Goal: Task Accomplishment & Management: Use online tool/utility

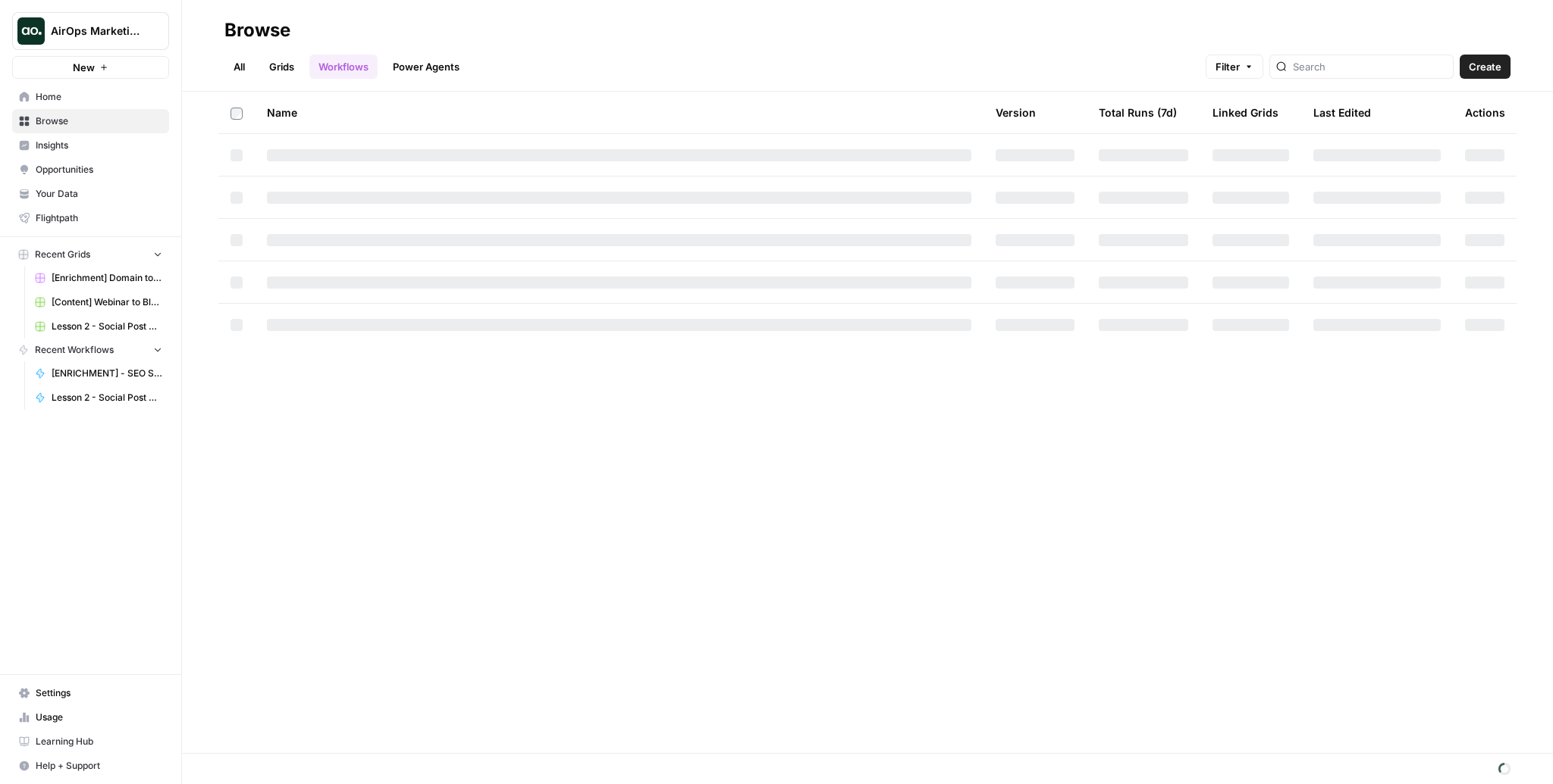
click at [58, 695] on span "Settings" at bounding box center [99, 693] width 126 height 13
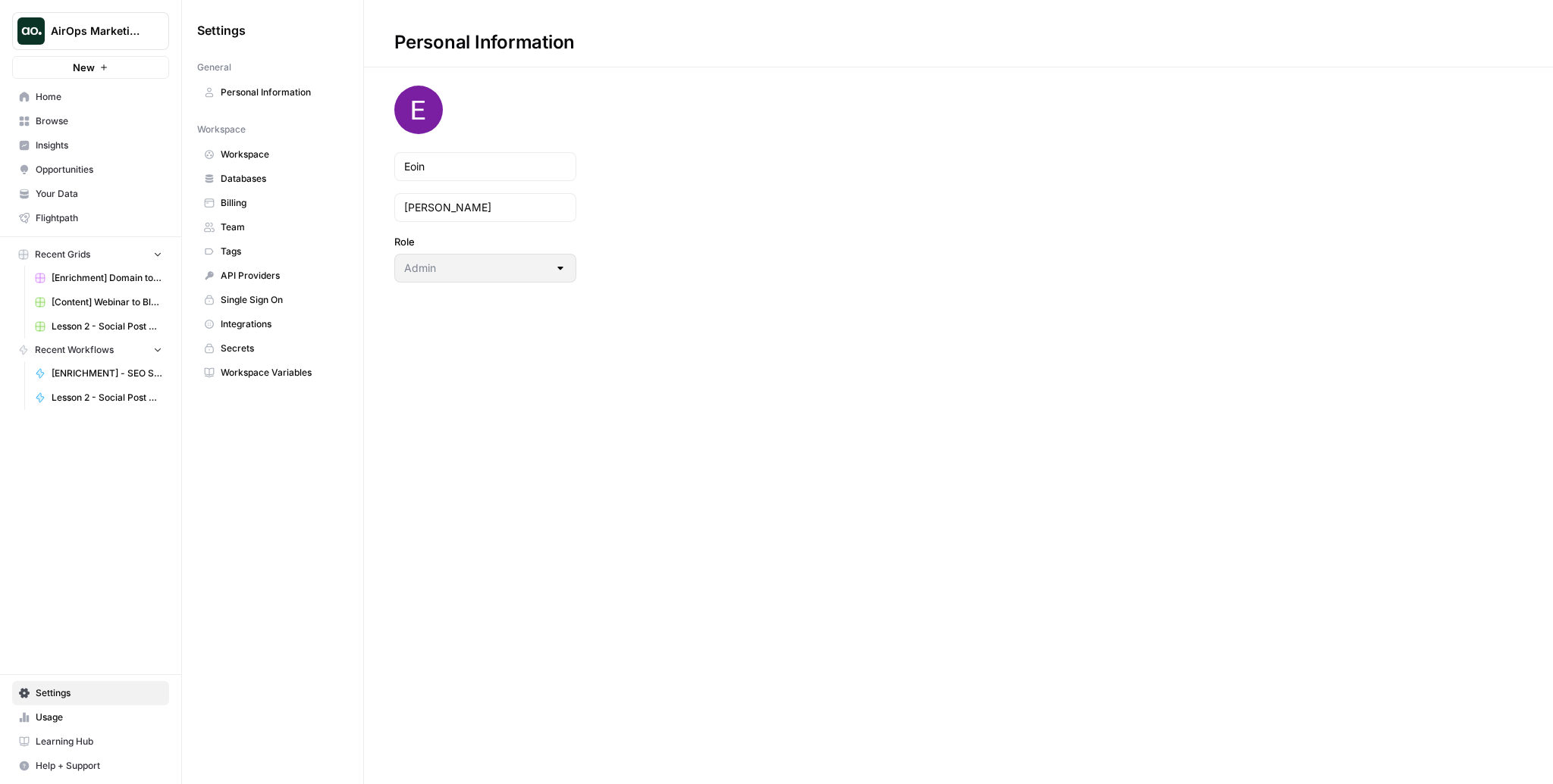
click at [232, 228] on span "Team" at bounding box center [281, 227] width 121 height 13
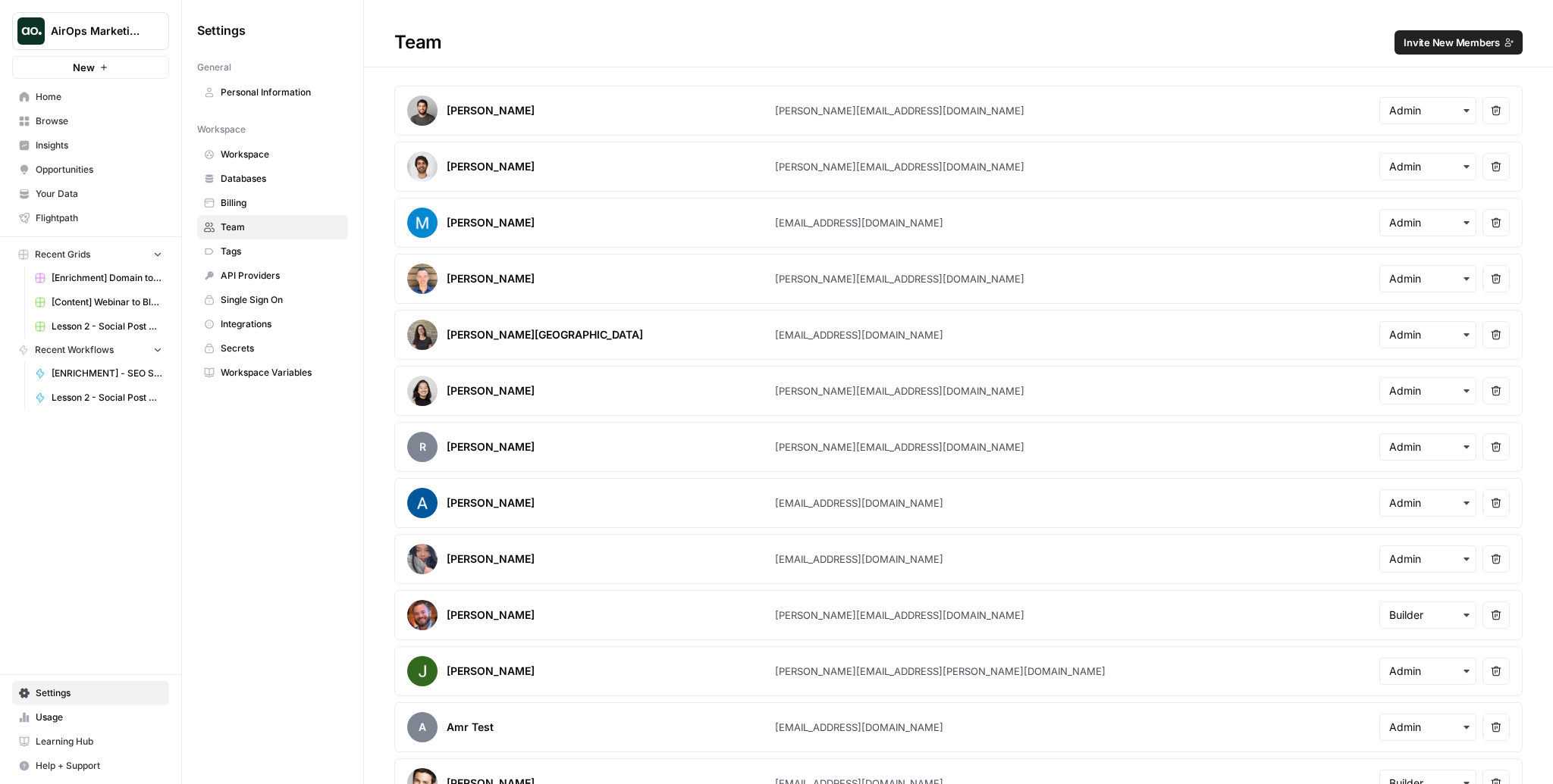
click at [1413, 50] on button "Invite New Members" at bounding box center [1458, 42] width 128 height 24
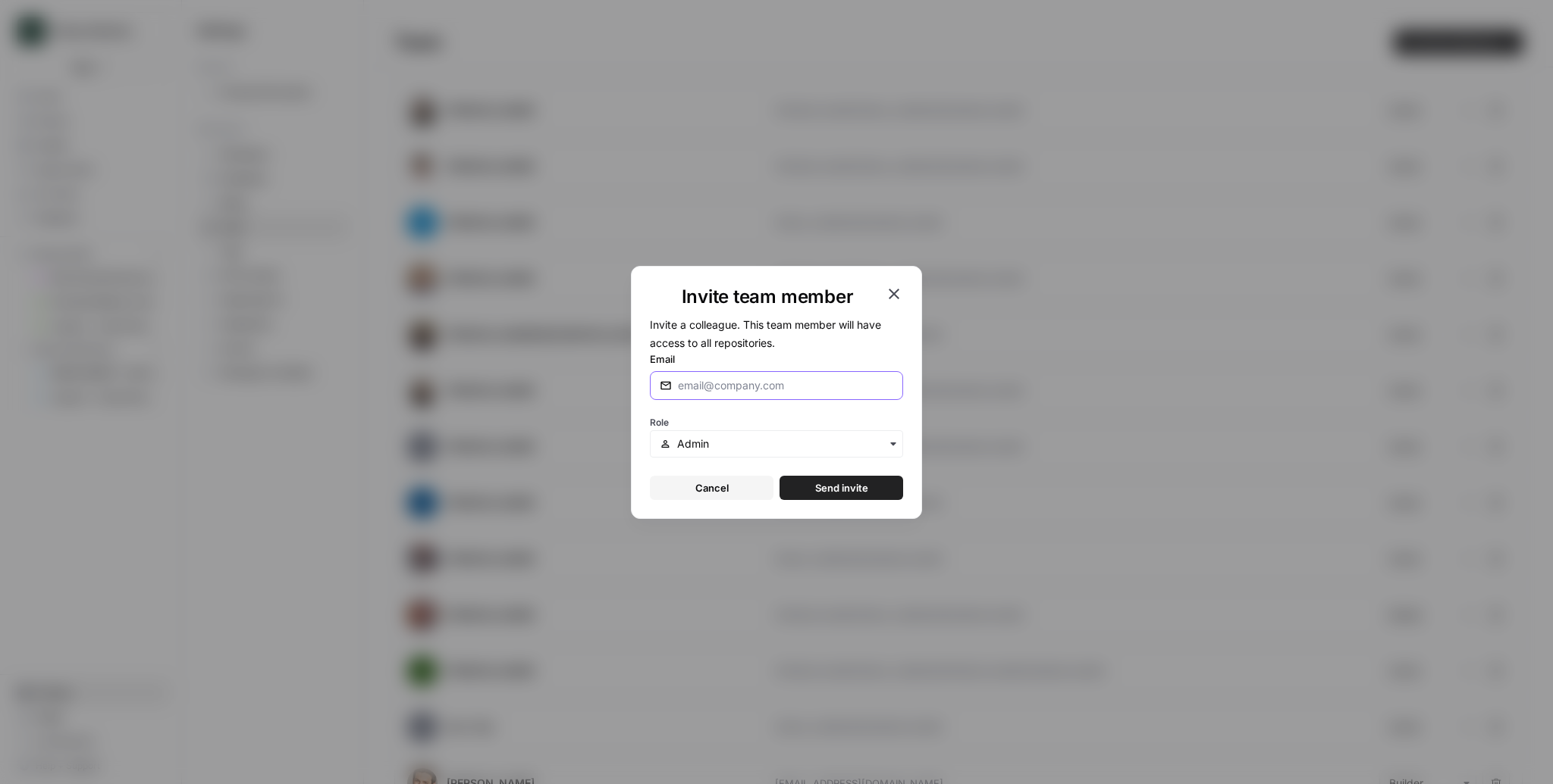
click at [737, 384] on input "Email" at bounding box center [785, 385] width 215 height 15
paste input "[PERSON_NAME][EMAIL_ADDRESS][DOMAIN_NAME]"
type input "[PERSON_NAME][EMAIL_ADDRESS][DOMAIN_NAME]"
click at [770, 344] on span "Invite a colleague. This team member will have access to all repositories." at bounding box center [765, 334] width 231 height 31
click at [844, 491] on span "Send invite" at bounding box center [841, 487] width 53 height 15
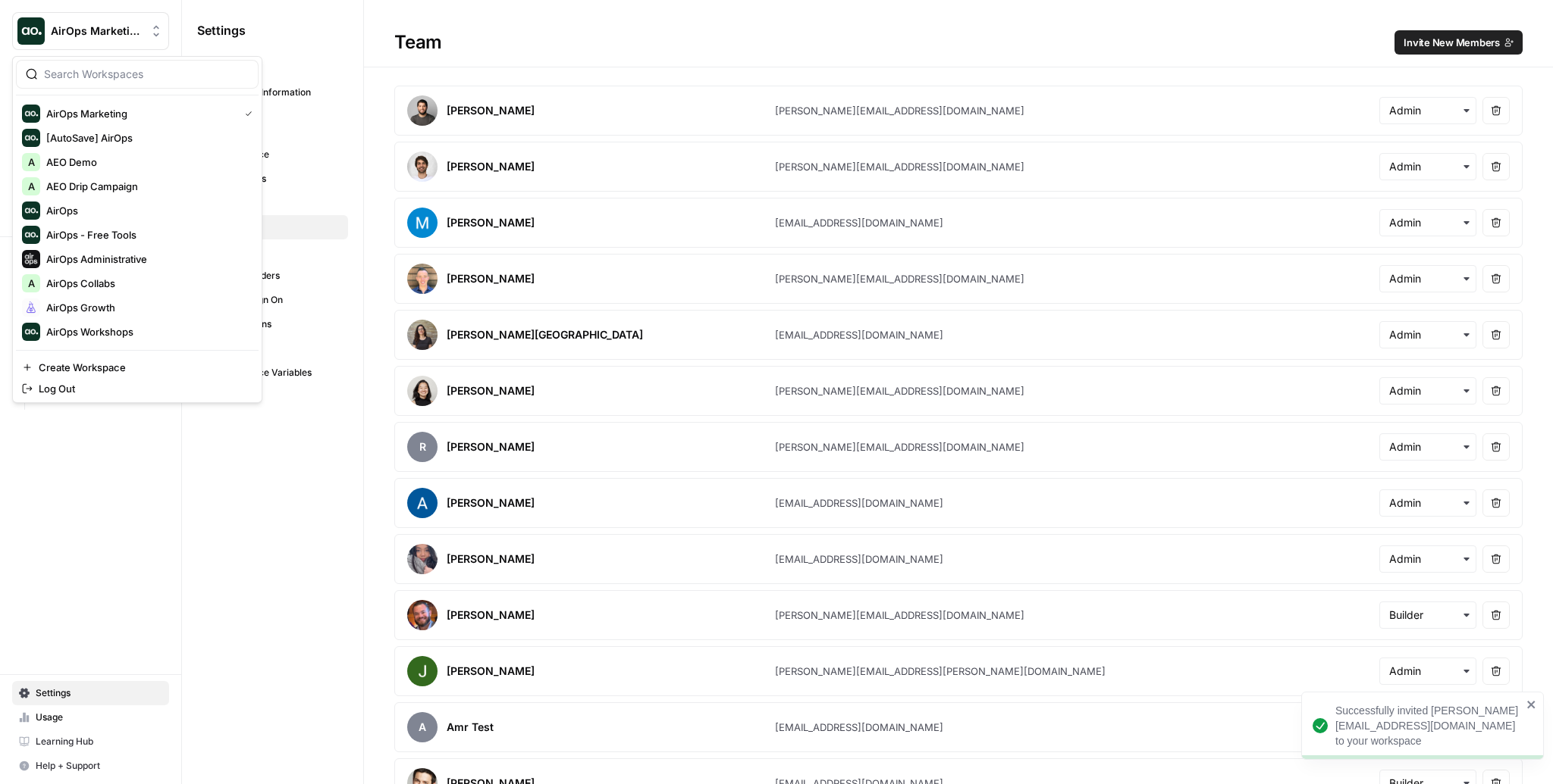
click at [117, 17] on button "AirOps Marketing" at bounding box center [90, 31] width 157 height 38
click at [94, 315] on div "AirOps Growth" at bounding box center [137, 308] width 230 height 18
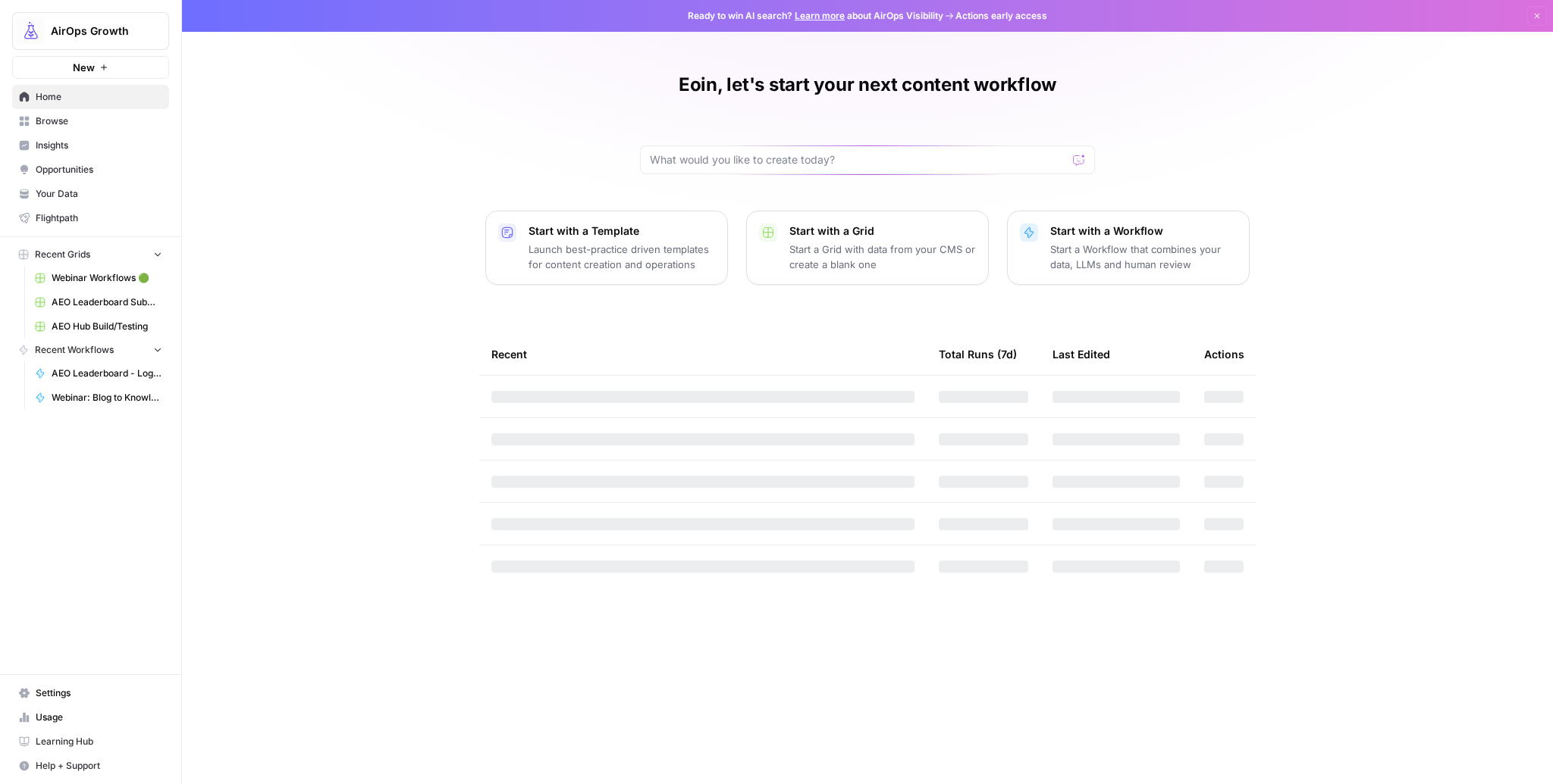
click at [64, 694] on span "Settings" at bounding box center [99, 693] width 126 height 13
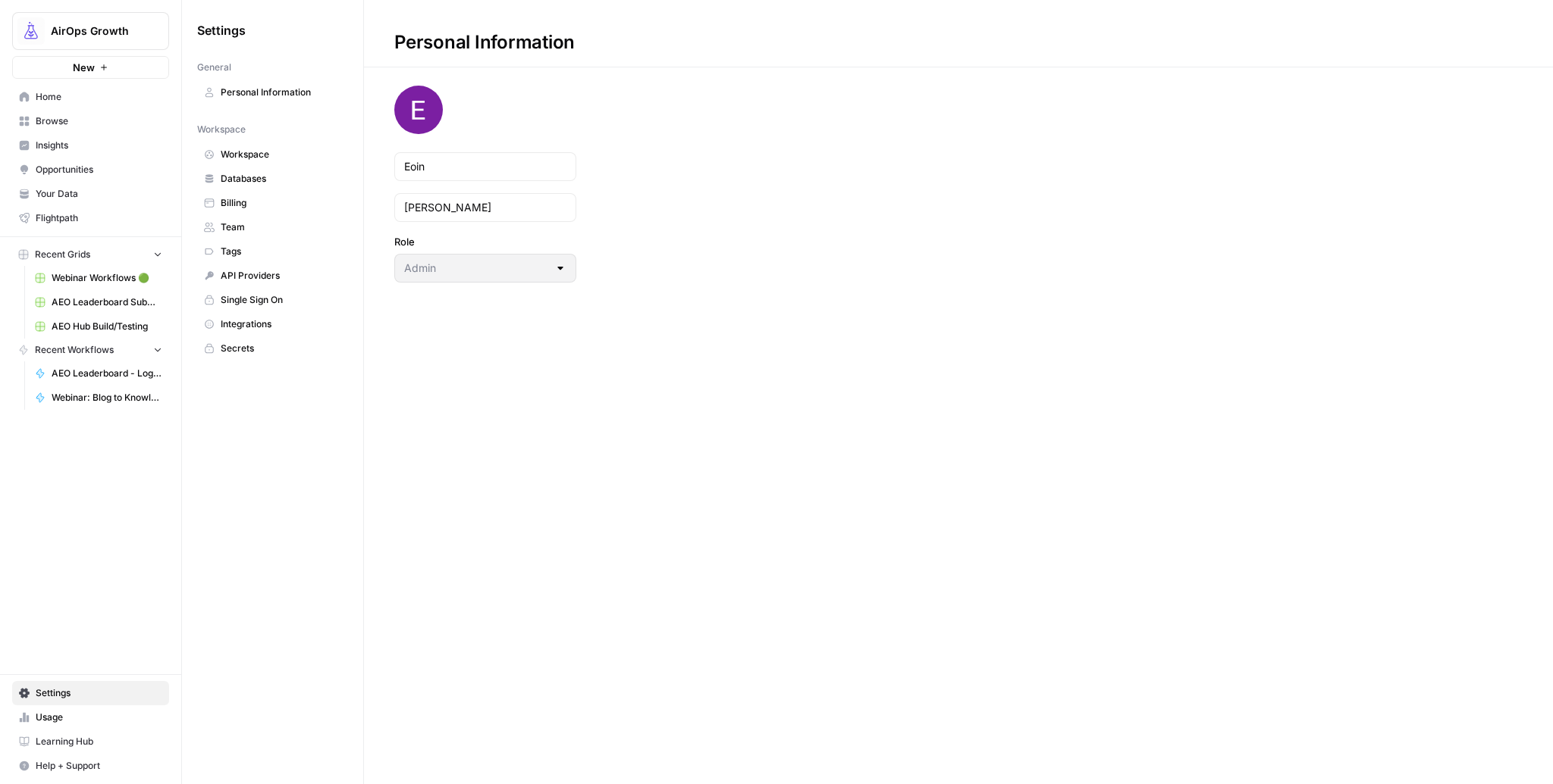
click at [238, 222] on span "Team" at bounding box center [281, 227] width 121 height 13
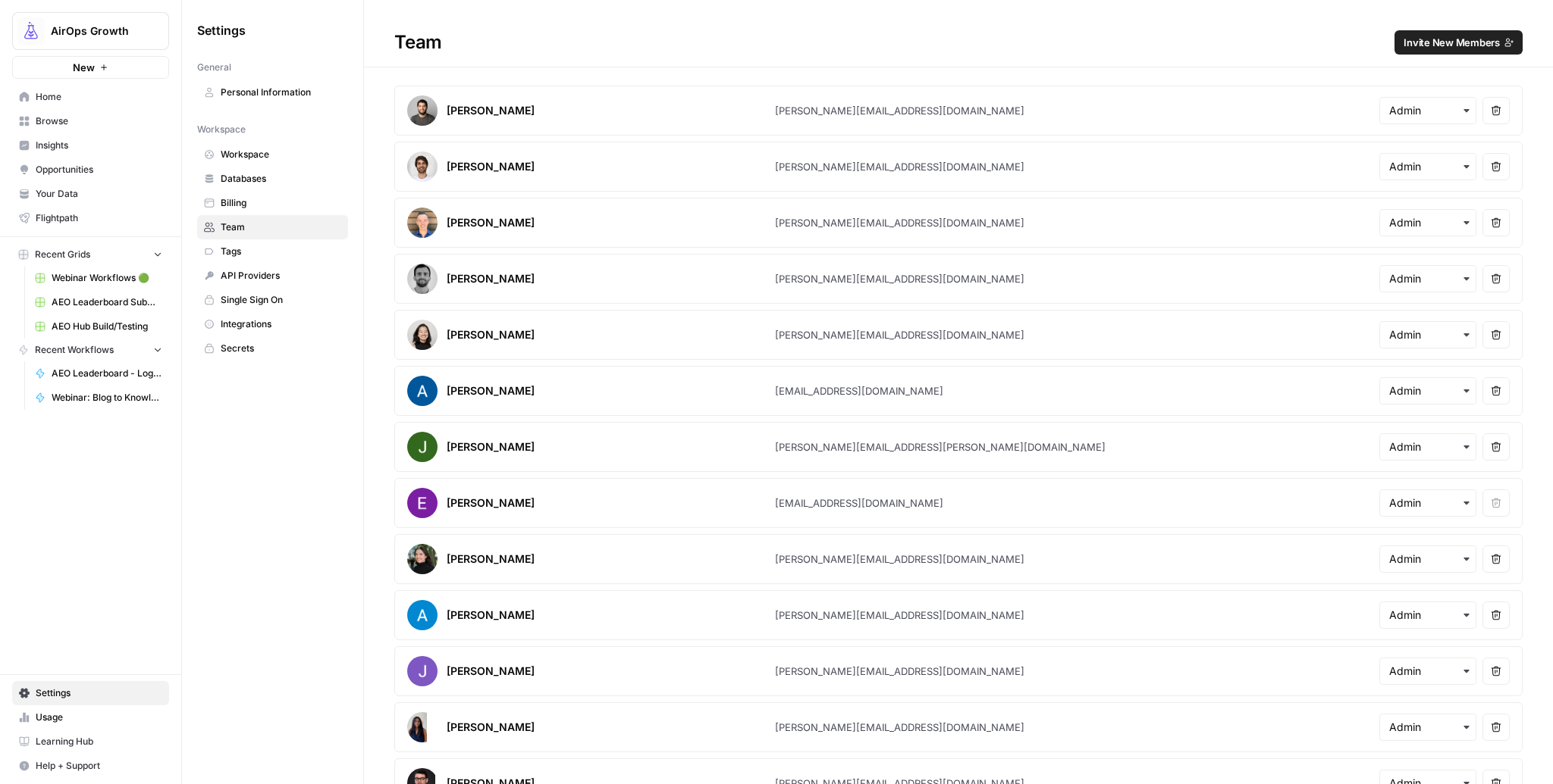
click at [1428, 44] on span "Invite New Members" at bounding box center [1451, 42] width 96 height 15
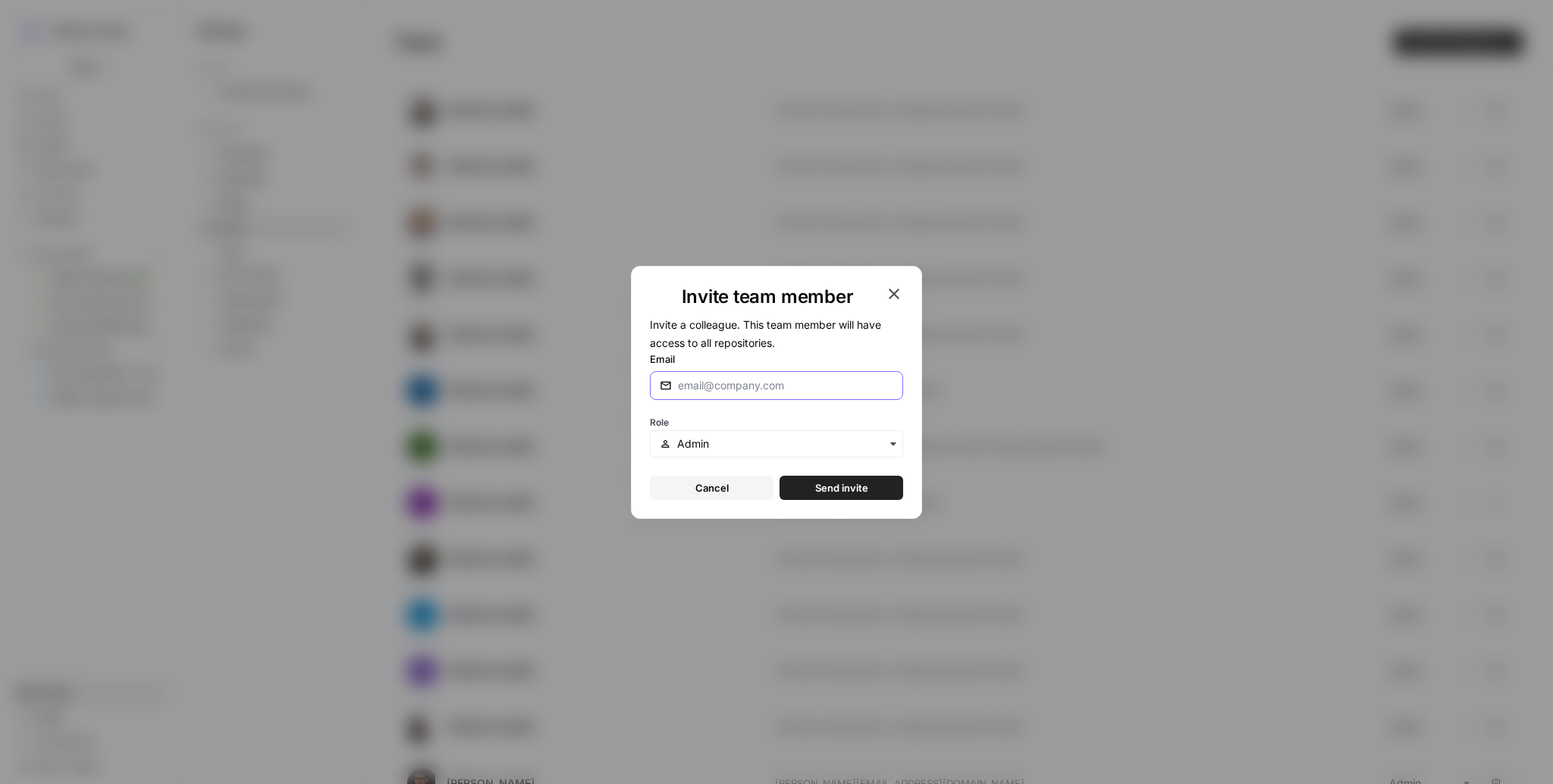
click at [756, 382] on input "Email" at bounding box center [785, 385] width 215 height 15
paste input "julia@airops.com"
type input "[PERSON_NAME][EMAIL_ADDRESS][DOMAIN_NAME]"
click at [795, 355] on label "Email" at bounding box center [776, 359] width 253 height 15
click at [795, 378] on input "[PERSON_NAME][EMAIL_ADDRESS][DOMAIN_NAME]" at bounding box center [785, 385] width 215 height 15
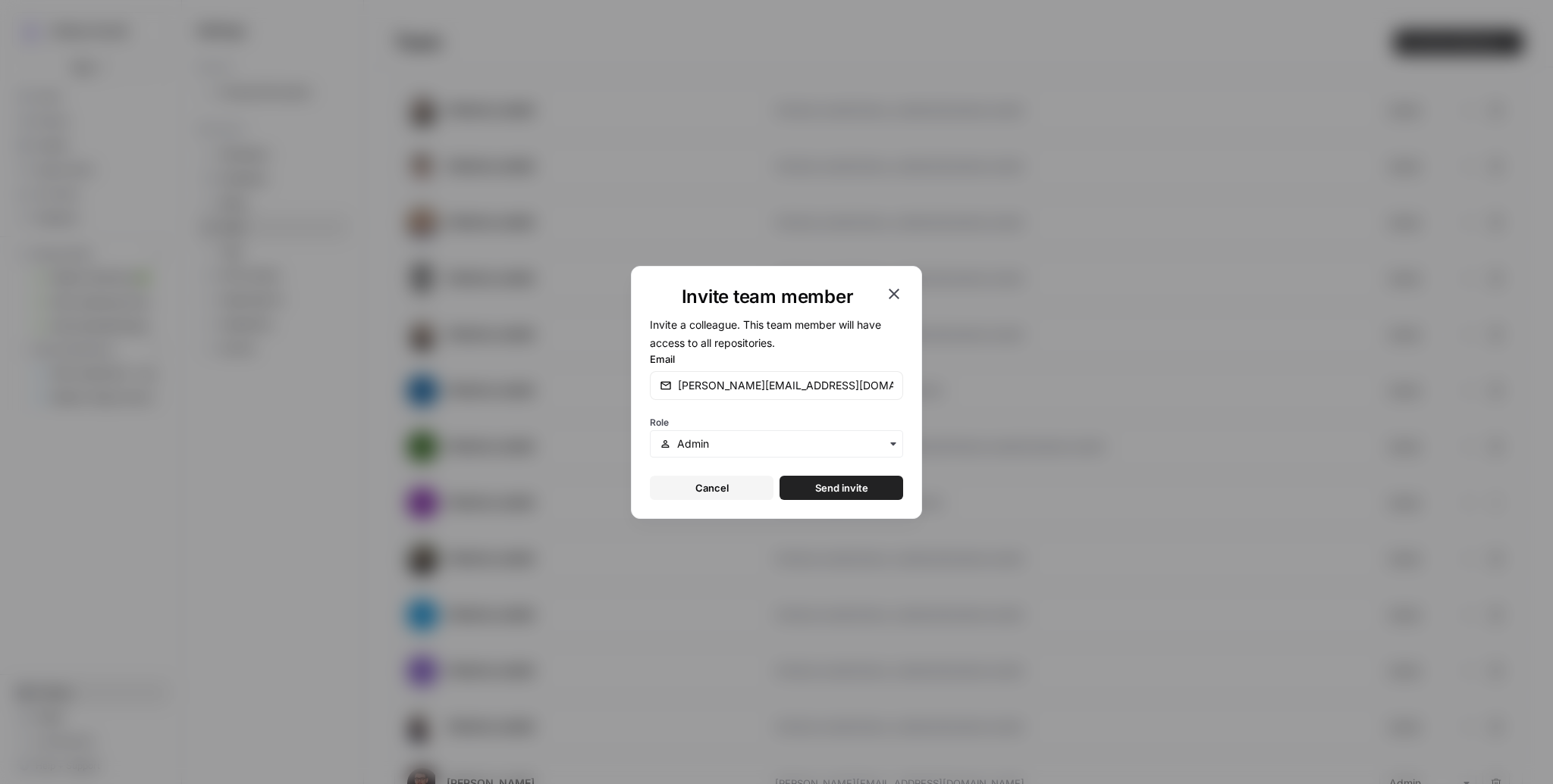
click at [847, 490] on span "Send invite" at bounding box center [841, 487] width 53 height 15
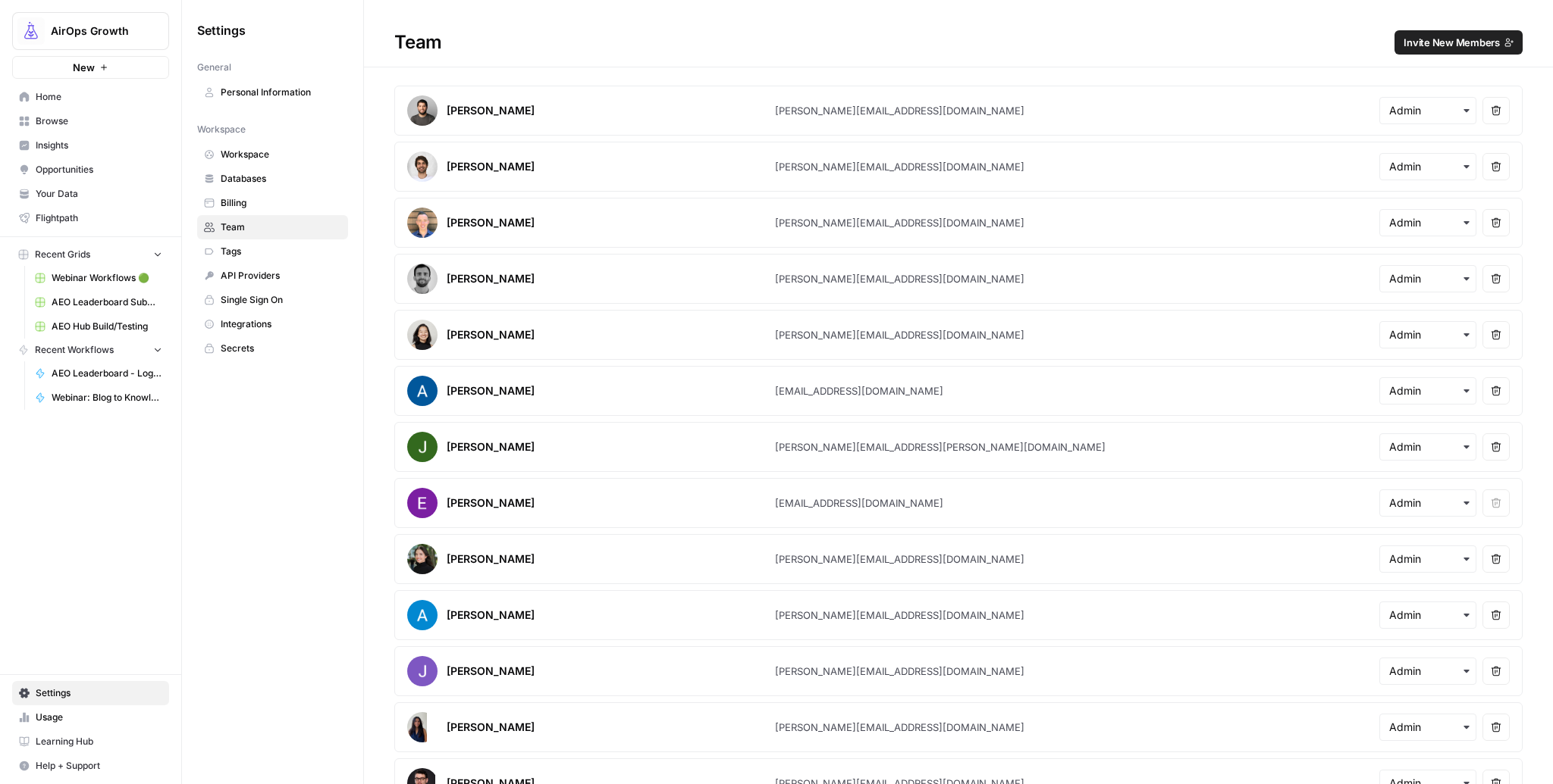
click at [829, 47] on div "Team Invite New Members" at bounding box center [958, 42] width 1189 height 24
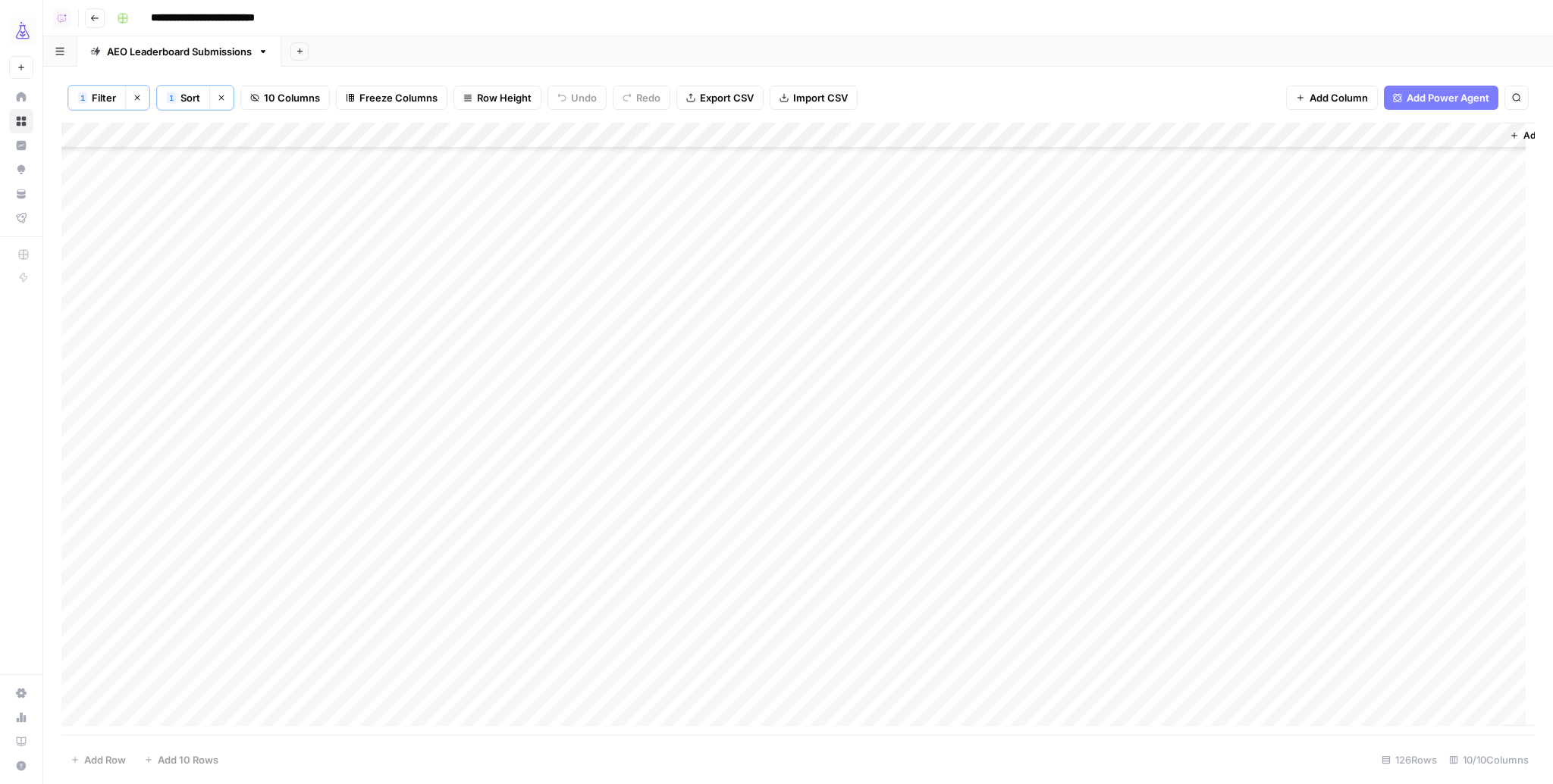
scroll to position [931, 0]
click at [755, 283] on div "Add Column" at bounding box center [798, 429] width 1473 height 613
click at [760, 250] on div "Add Column" at bounding box center [798, 429] width 1473 height 613
click at [758, 234] on div "Add Column" at bounding box center [798, 429] width 1473 height 613
click at [759, 213] on div "Add Column" at bounding box center [798, 429] width 1473 height 613
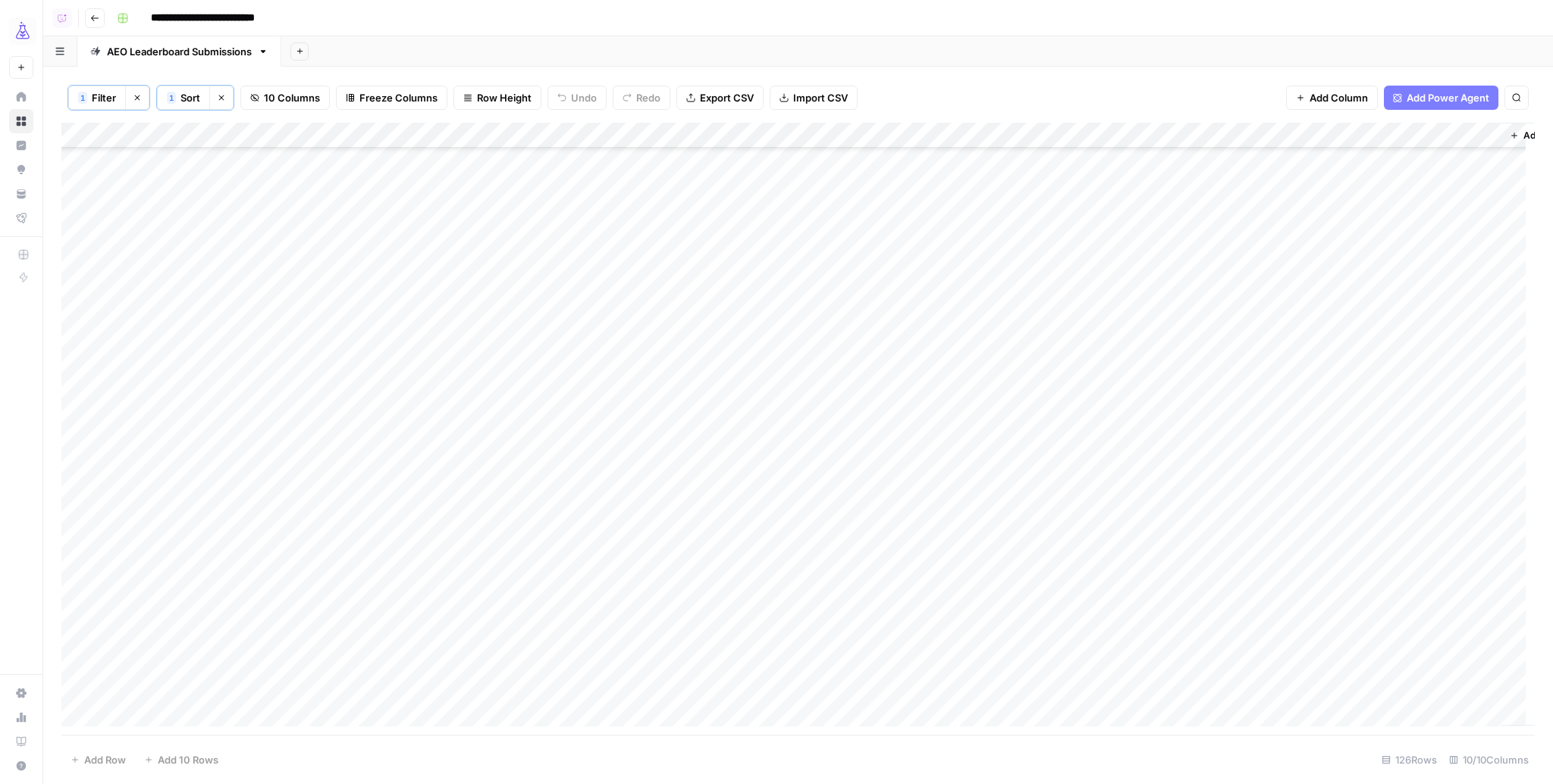
scroll to position [1196, 0]
drag, startPoint x: 758, startPoint y: 300, endPoint x: 746, endPoint y: 512, distance: 212.3
click at [746, 512] on div "Add Column" at bounding box center [798, 429] width 1473 height 613
click at [752, 304] on div "Add Column" at bounding box center [798, 429] width 1473 height 613
click at [756, 327] on div "Add Column" at bounding box center [798, 429] width 1473 height 613
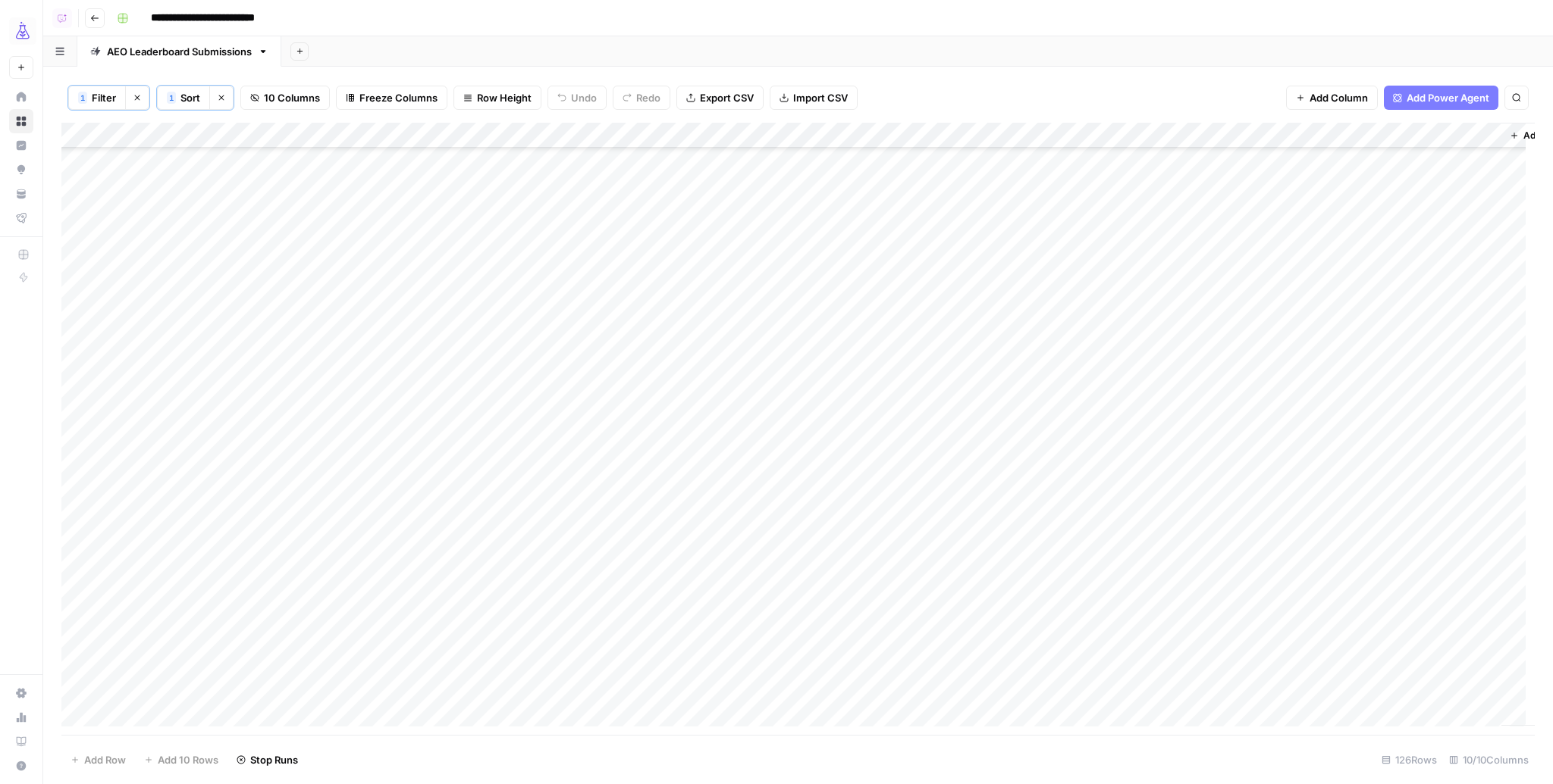
click at [758, 357] on div "Add Column" at bounding box center [798, 429] width 1473 height 613
click at [758, 379] on div "Add Column" at bounding box center [798, 429] width 1473 height 613
click at [757, 409] on div "Add Column" at bounding box center [798, 429] width 1473 height 613
click at [756, 436] on div "Add Column" at bounding box center [798, 429] width 1473 height 613
click at [754, 454] on div "Add Column" at bounding box center [798, 429] width 1473 height 613
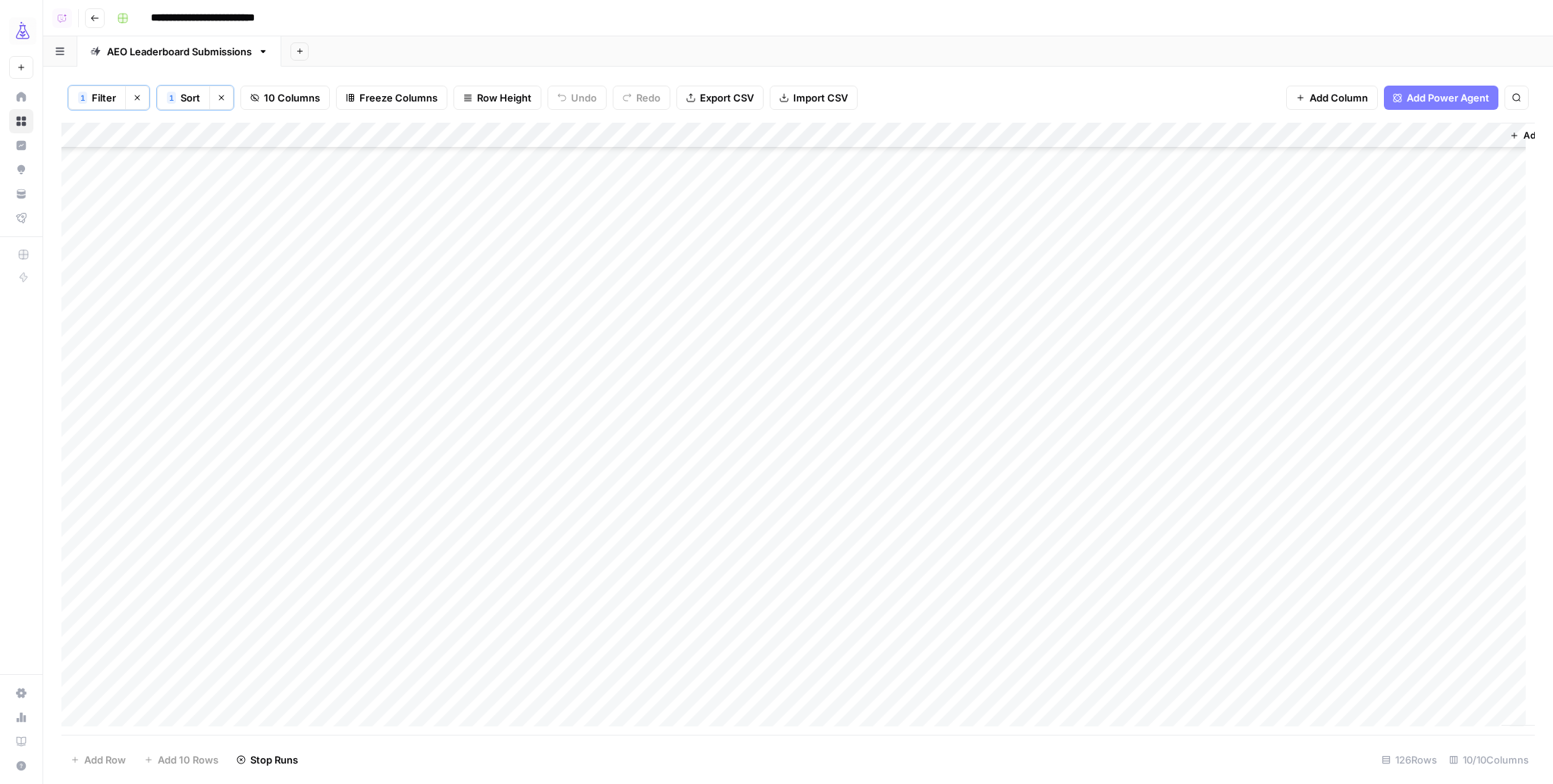
click at [753, 489] on div "Add Column" at bounding box center [798, 429] width 1473 height 613
click at [756, 507] on div "Add Column" at bounding box center [798, 429] width 1473 height 613
drag, startPoint x: 755, startPoint y: 492, endPoint x: 784, endPoint y: 330, distance: 164.6
click at [784, 330] on div "Add Column" at bounding box center [798, 429] width 1473 height 613
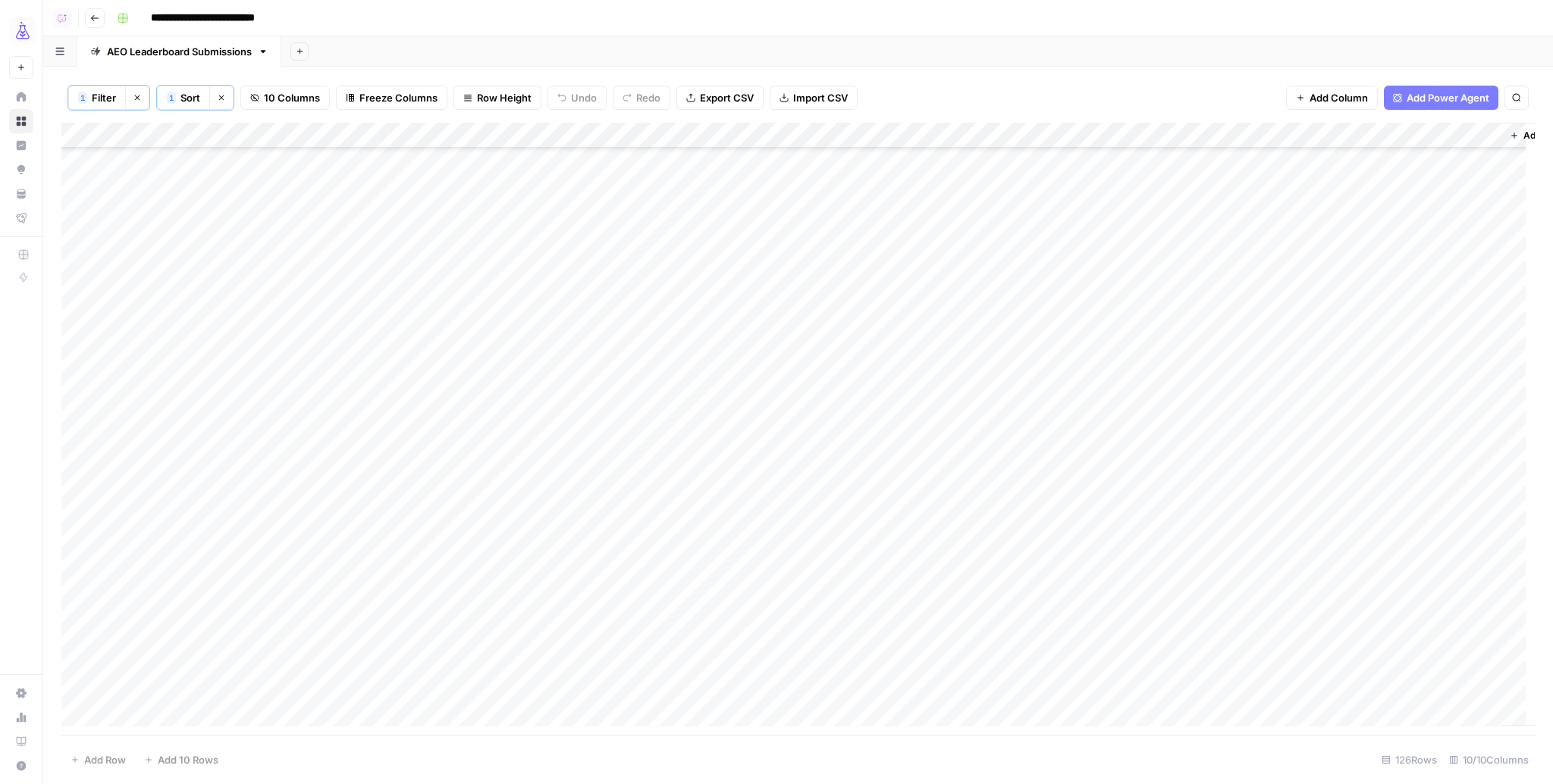
scroll to position [1597, 0]
click at [78, 394] on div "Add Column" at bounding box center [798, 429] width 1473 height 613
click at [80, 713] on div "Add Column" at bounding box center [798, 429] width 1473 height 613
click at [754, 136] on div "Add Column" at bounding box center [798, 429] width 1473 height 613
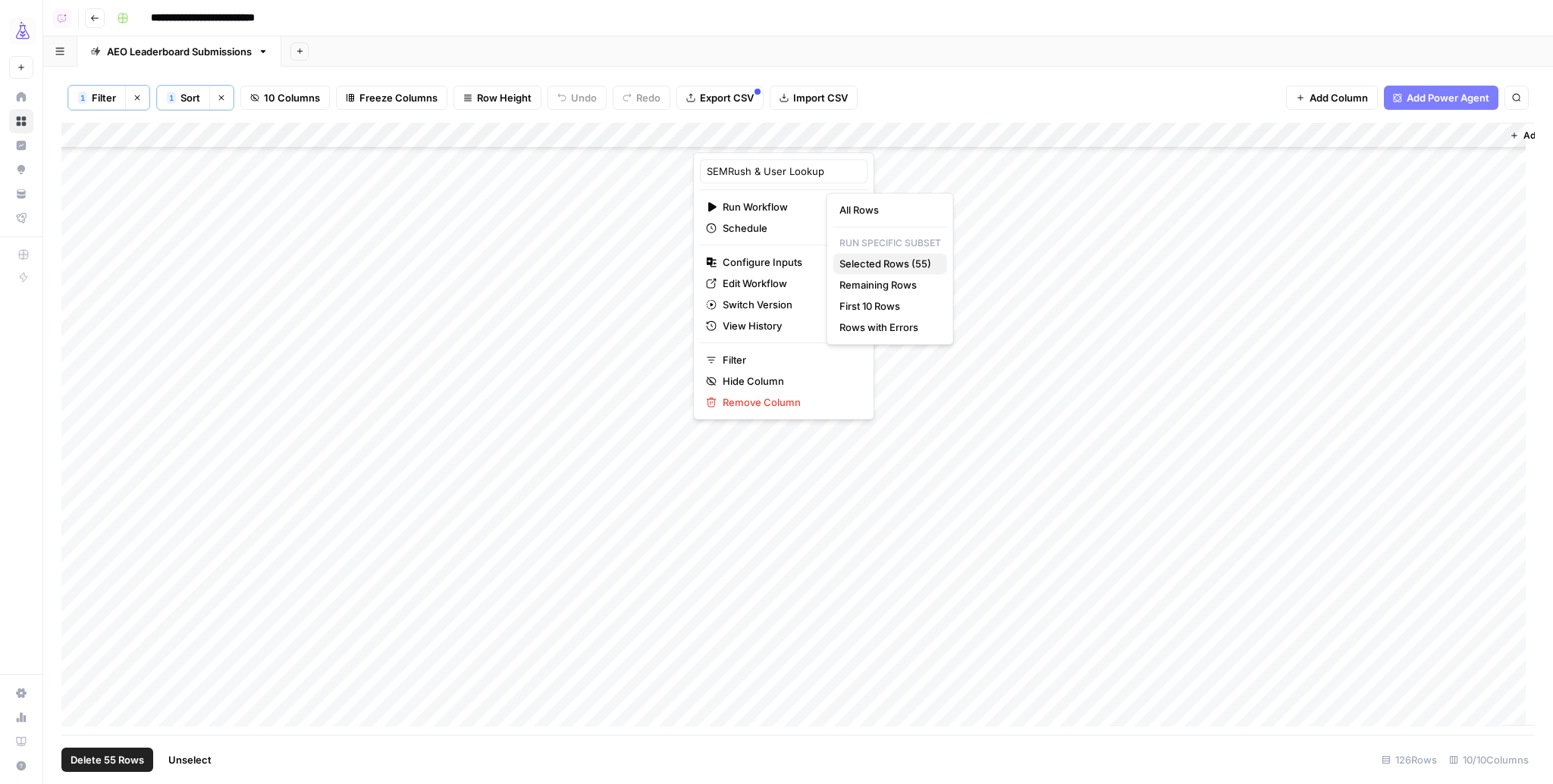
click at [898, 260] on span "Selected Rows (55)" at bounding box center [887, 263] width 95 height 15
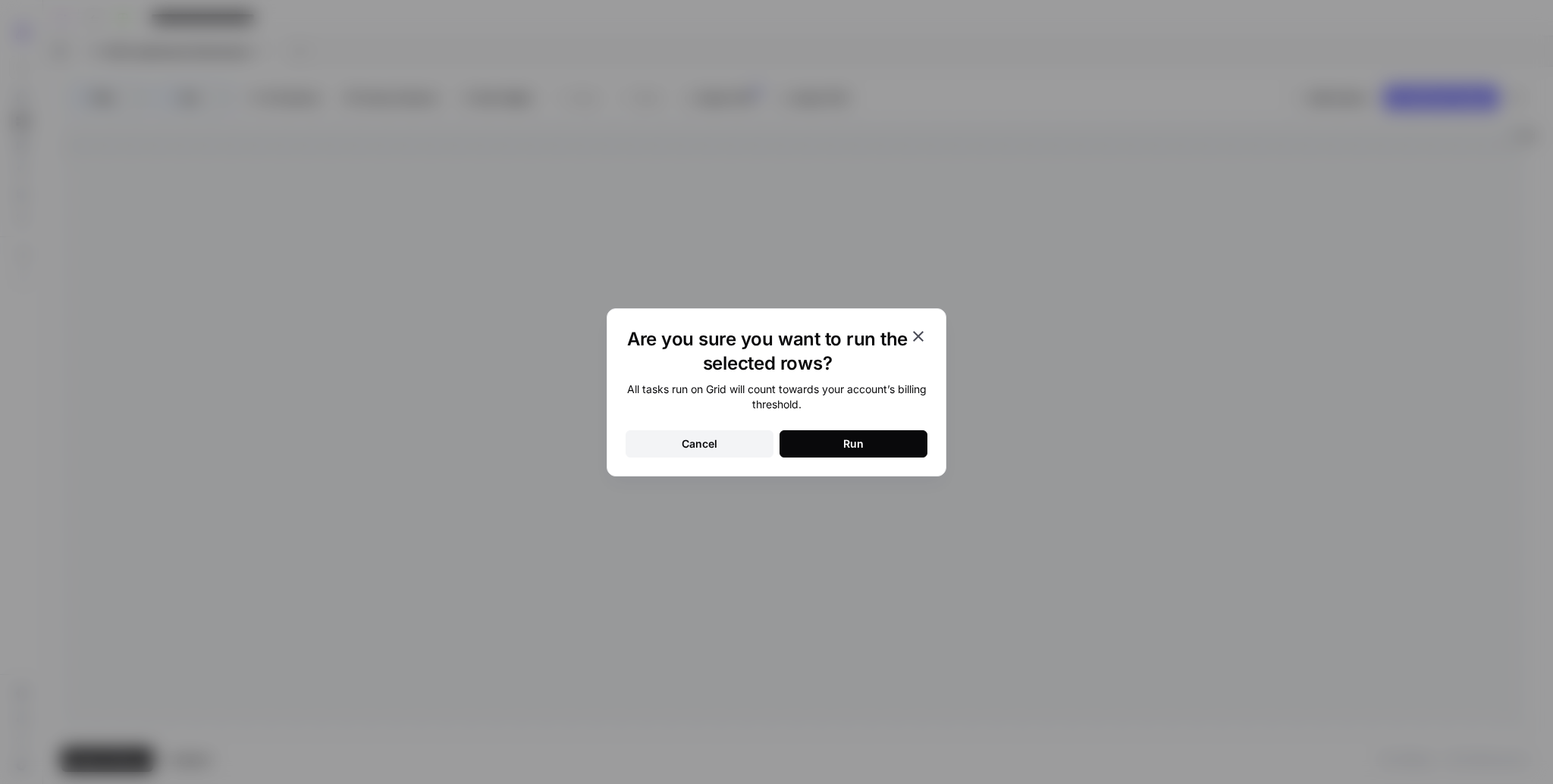
click at [848, 442] on div "Run" at bounding box center [853, 443] width 21 height 15
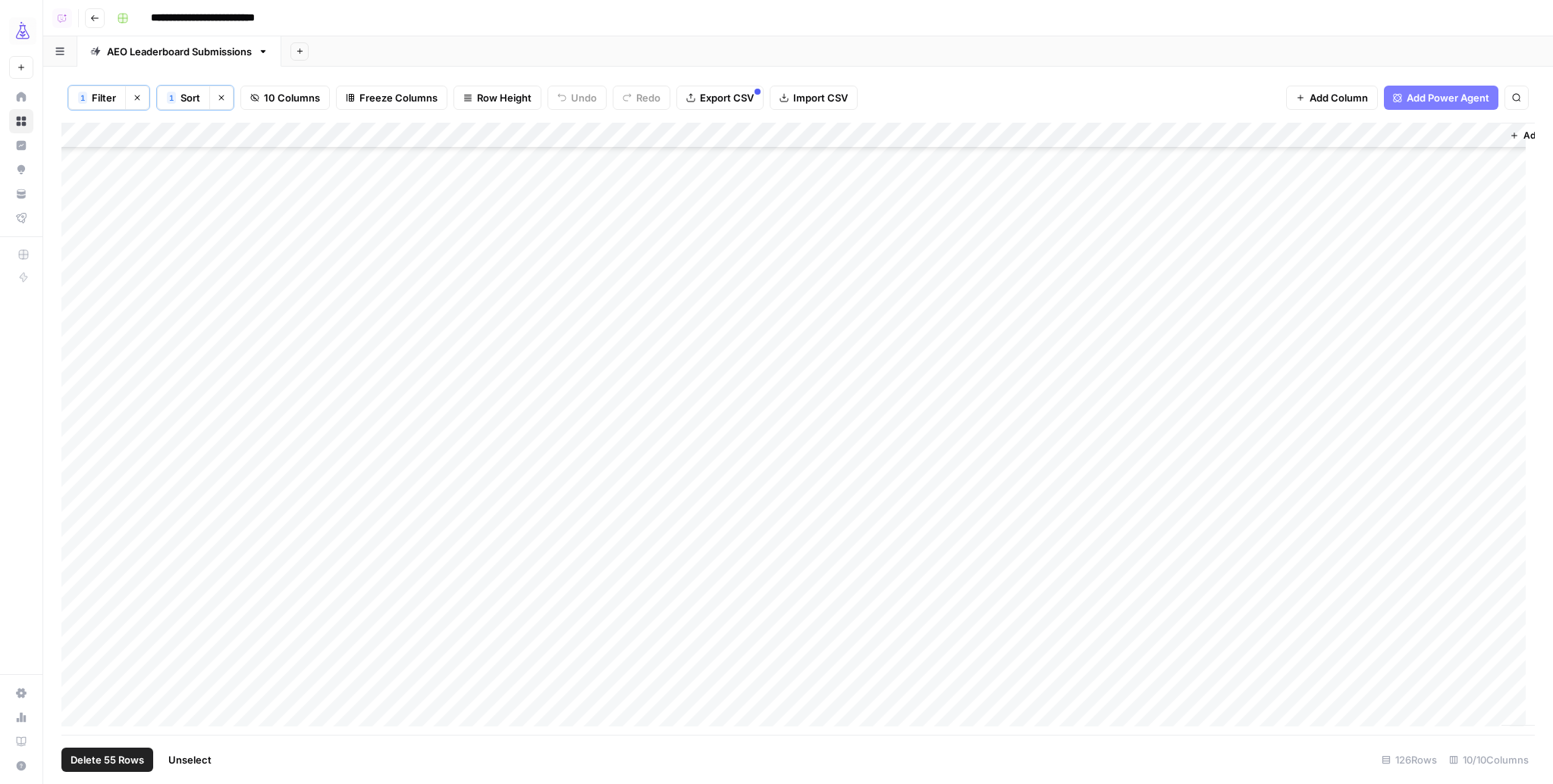
scroll to position [1486, 0]
click at [747, 346] on div "Add Column" at bounding box center [798, 429] width 1473 height 613
click at [758, 375] on div "Add Column" at bounding box center [798, 429] width 1473 height 613
click at [759, 401] on div "Add Column" at bounding box center [798, 429] width 1473 height 613
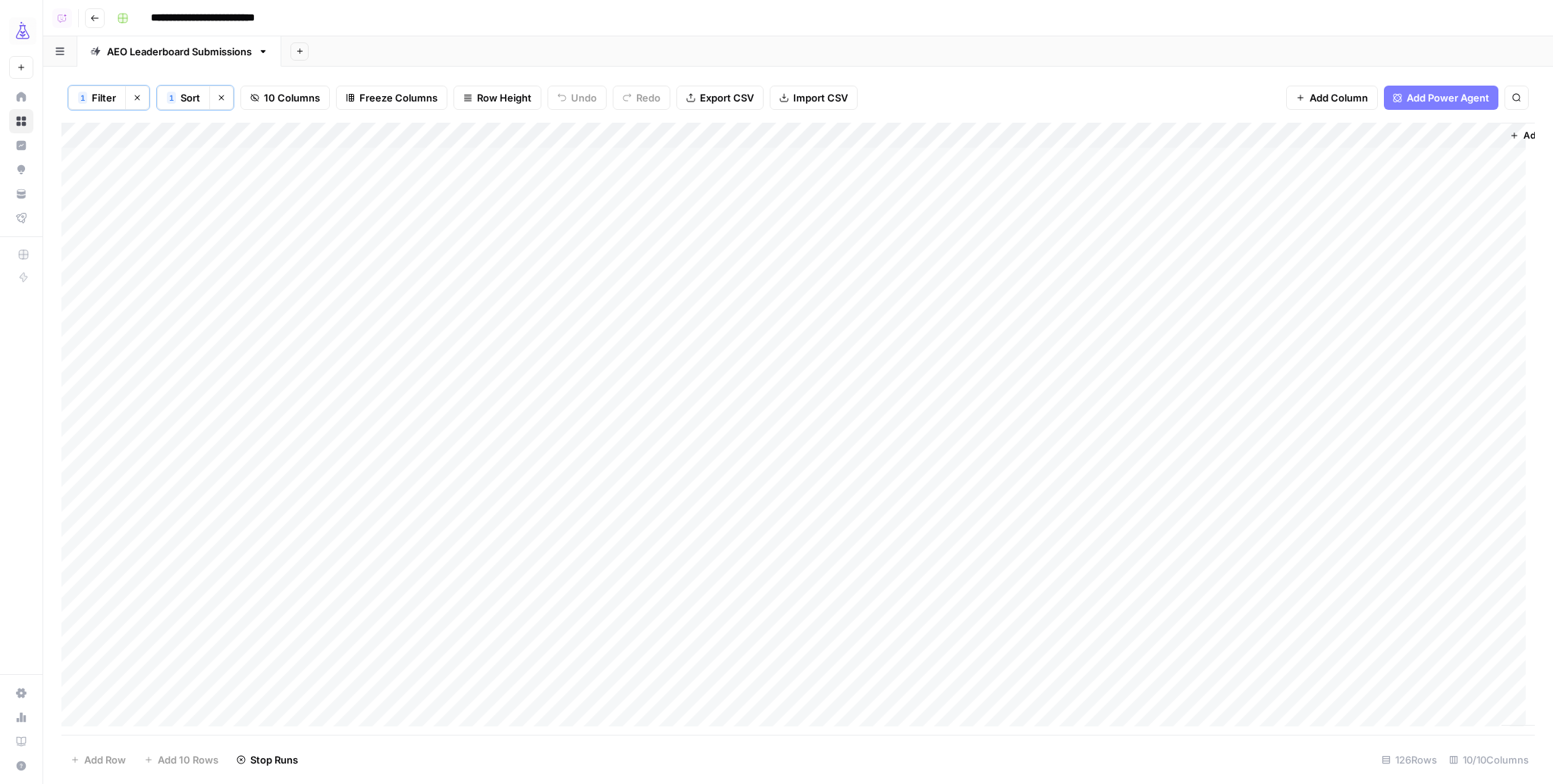
click at [878, 137] on div "Add Column" at bounding box center [798, 429] width 1473 height 613
click at [887, 242] on span "Filter" at bounding box center [926, 241] width 133 height 15
type input "Organic Traffic"
type input "Submission"
click at [376, 178] on input "text" at bounding box center [415, 176] width 183 height 15
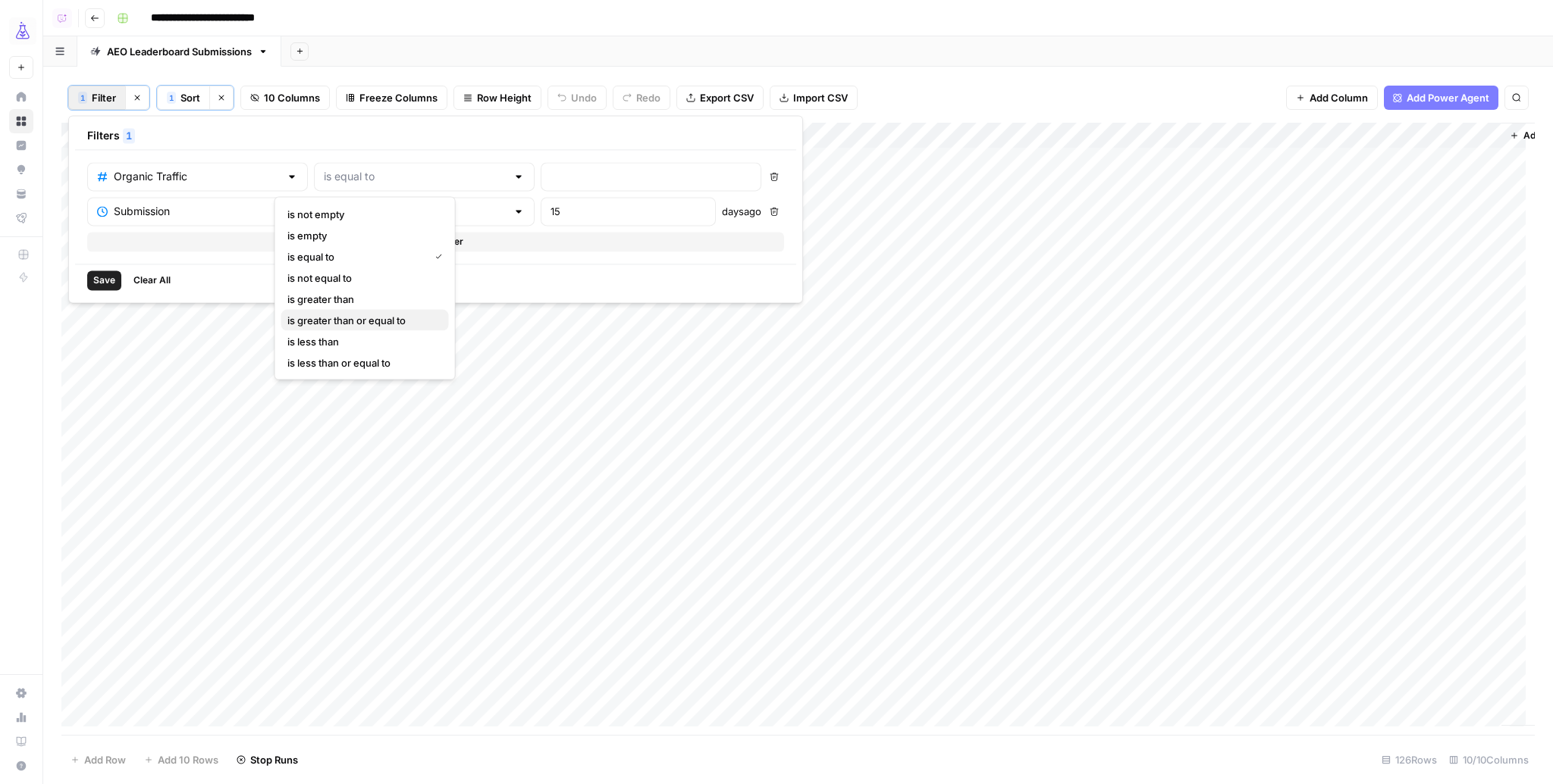
click at [340, 315] on span "is greater than or equal to" at bounding box center [361, 320] width 149 height 15
type input "is greater than or equal to"
click at [551, 181] on input "number" at bounding box center [651, 176] width 201 height 15
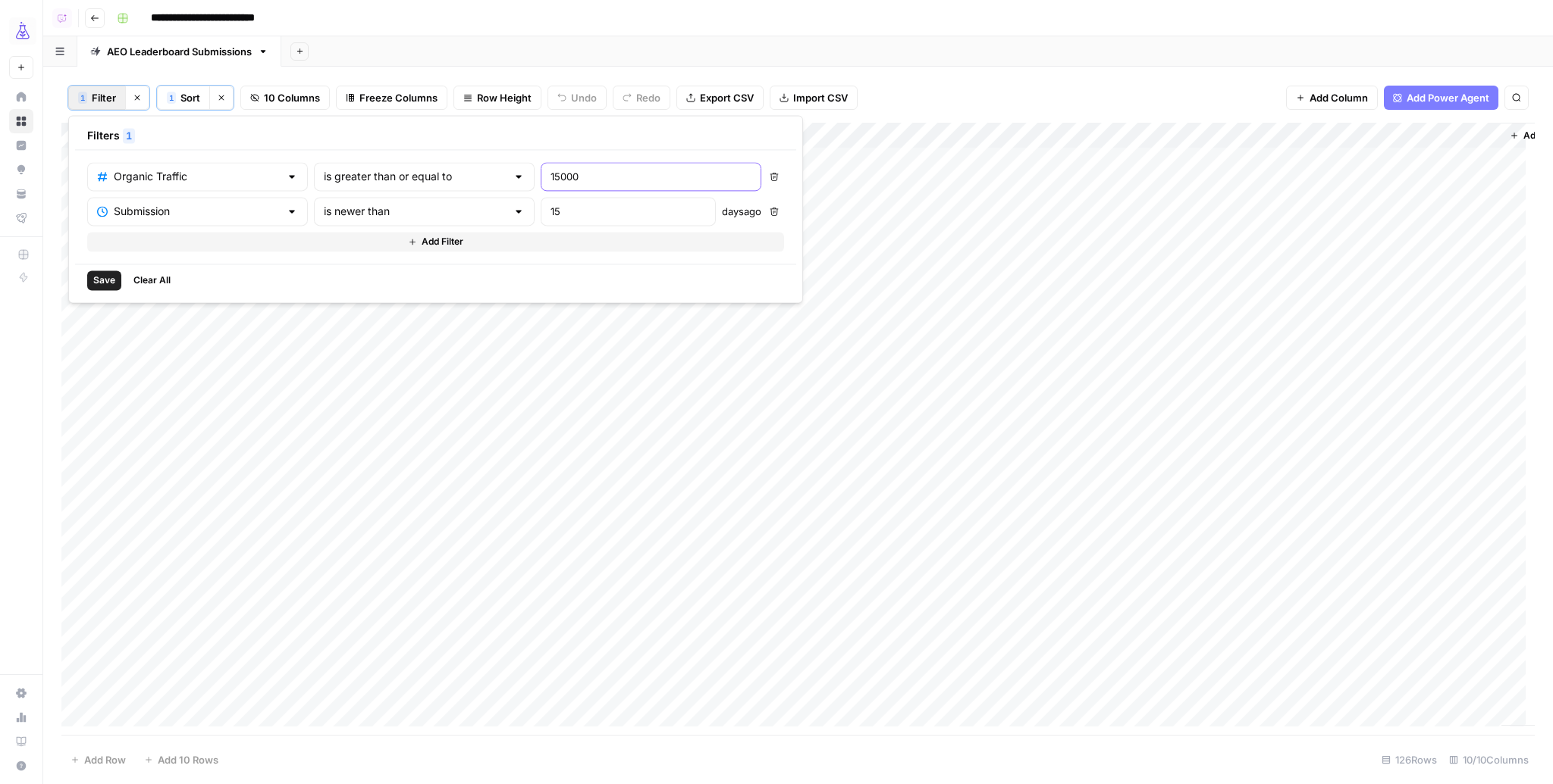
type input "15000"
click at [111, 286] on button "Save" at bounding box center [103, 280] width 34 height 20
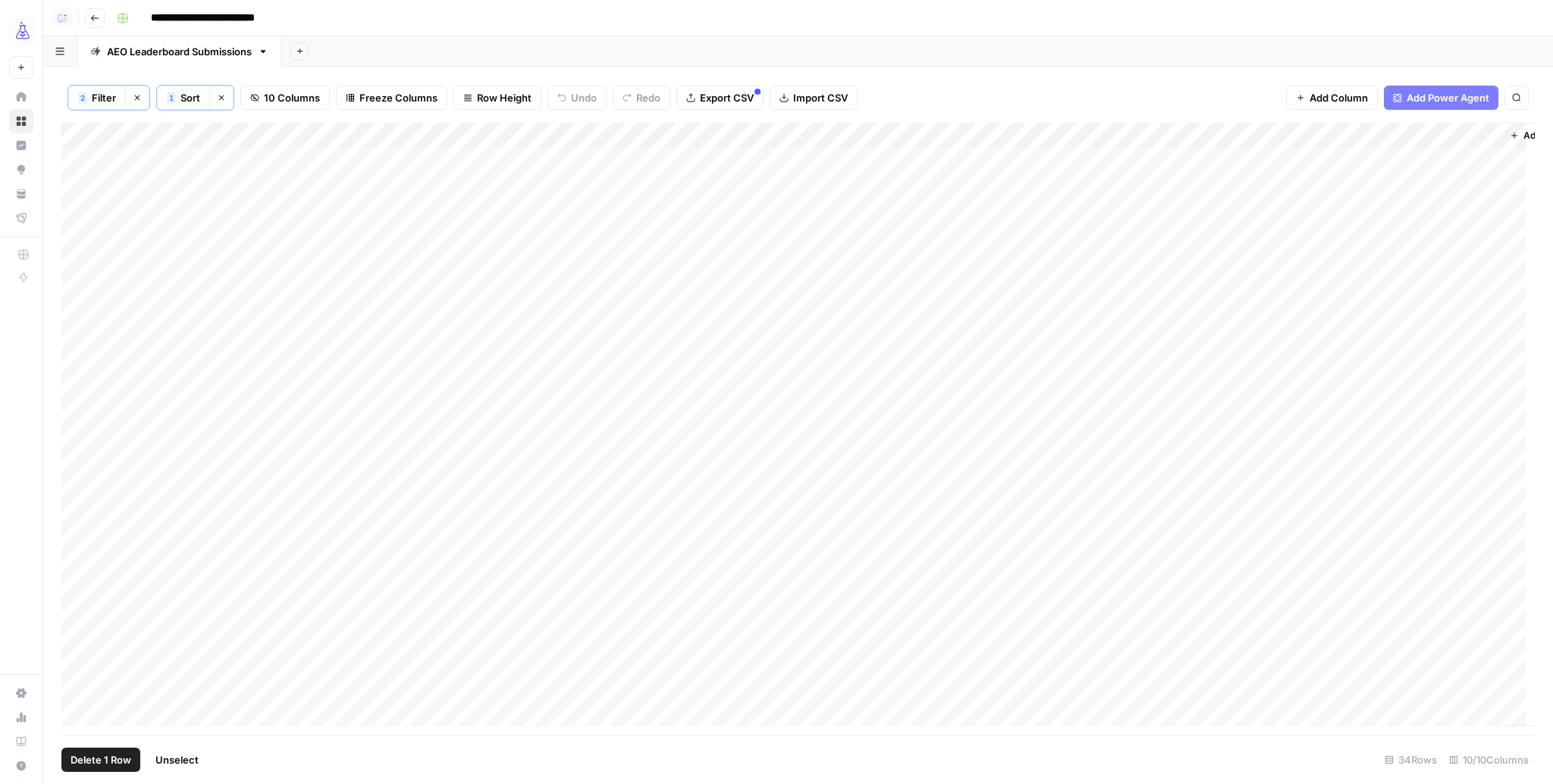
click at [73, 158] on div "Add Column" at bounding box center [798, 429] width 1473 height 613
click at [73, 338] on div "Add Column" at bounding box center [798, 429] width 1473 height 613
click at [74, 278] on div "Add Column" at bounding box center [798, 429] width 1473 height 613
click at [74, 310] on div "Add Column" at bounding box center [798, 429] width 1473 height 613
click at [77, 339] on div "Add Column" at bounding box center [798, 429] width 1473 height 613
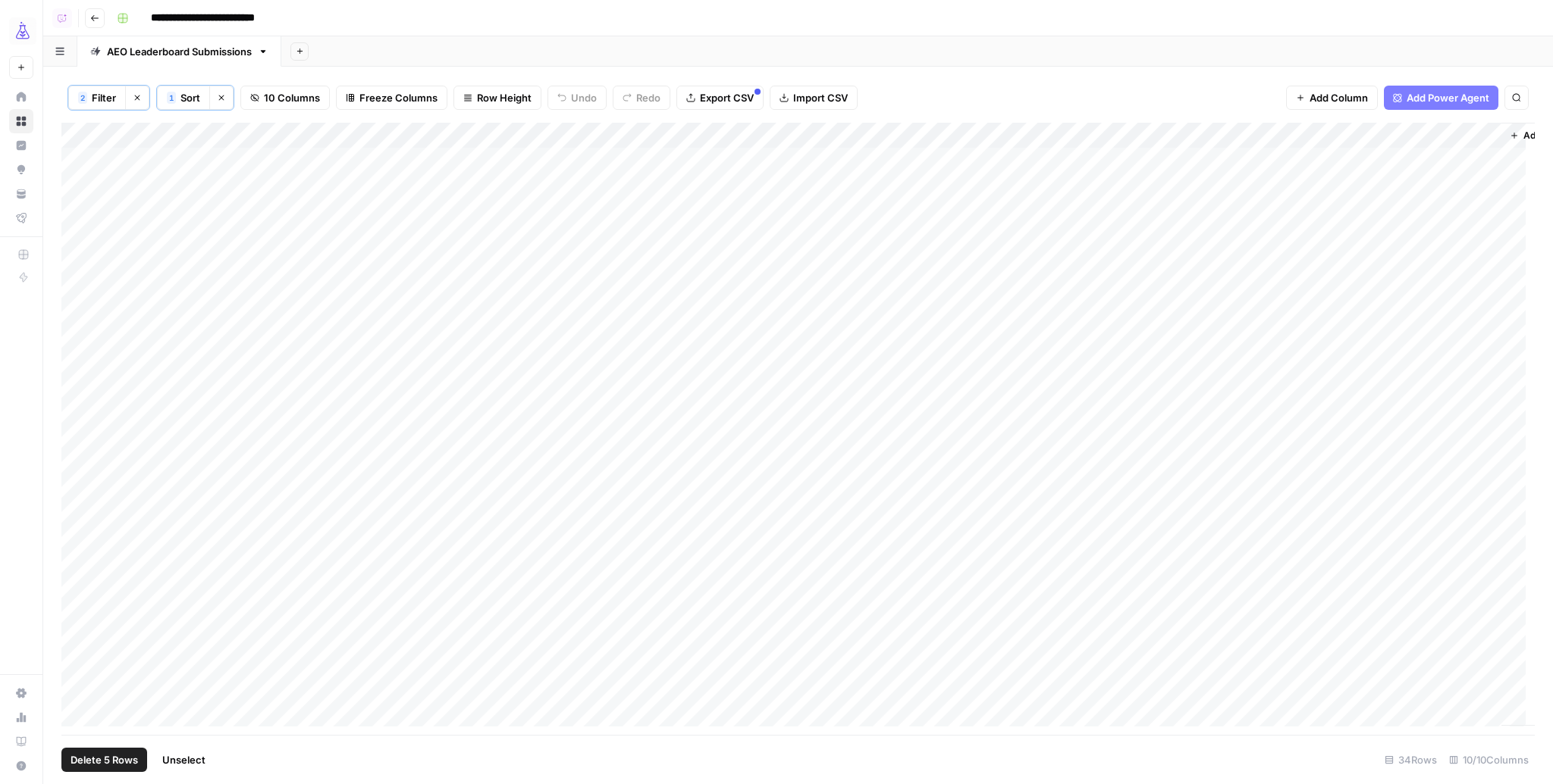
click at [76, 394] on div "Add Column" at bounding box center [798, 429] width 1473 height 613
click at [73, 442] on div "Add Column" at bounding box center [798, 429] width 1473 height 613
click at [77, 497] on div "Add Column" at bounding box center [798, 429] width 1473 height 613
click at [70, 349] on div "Add Column" at bounding box center [798, 429] width 1473 height 613
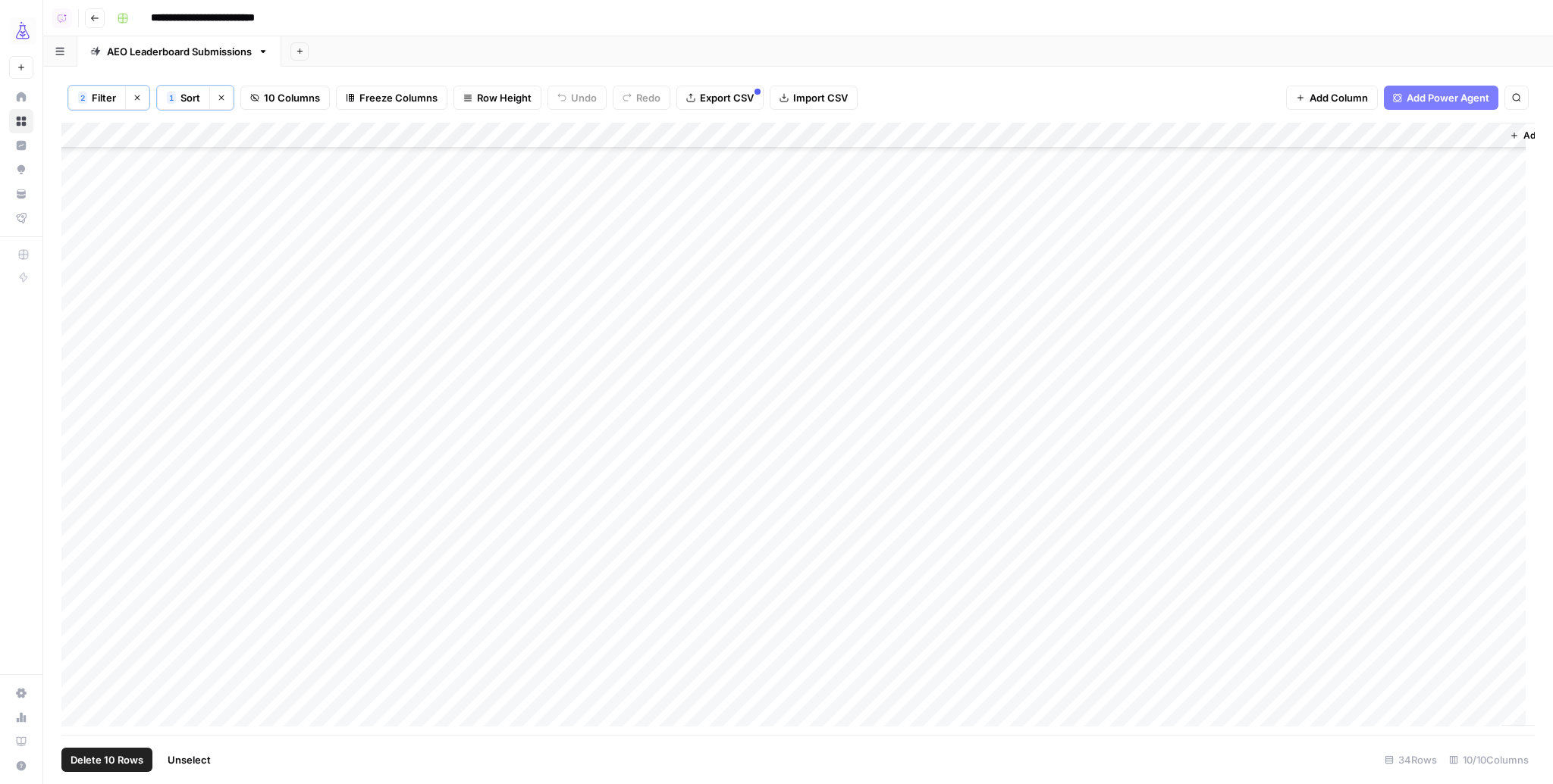
click at [73, 394] on div "Add Column" at bounding box center [798, 429] width 1473 height 613
click at [72, 450] on div "Add Column" at bounding box center [798, 429] width 1473 height 613
click at [74, 478] on div "Add Column" at bounding box center [798, 429] width 1473 height 613
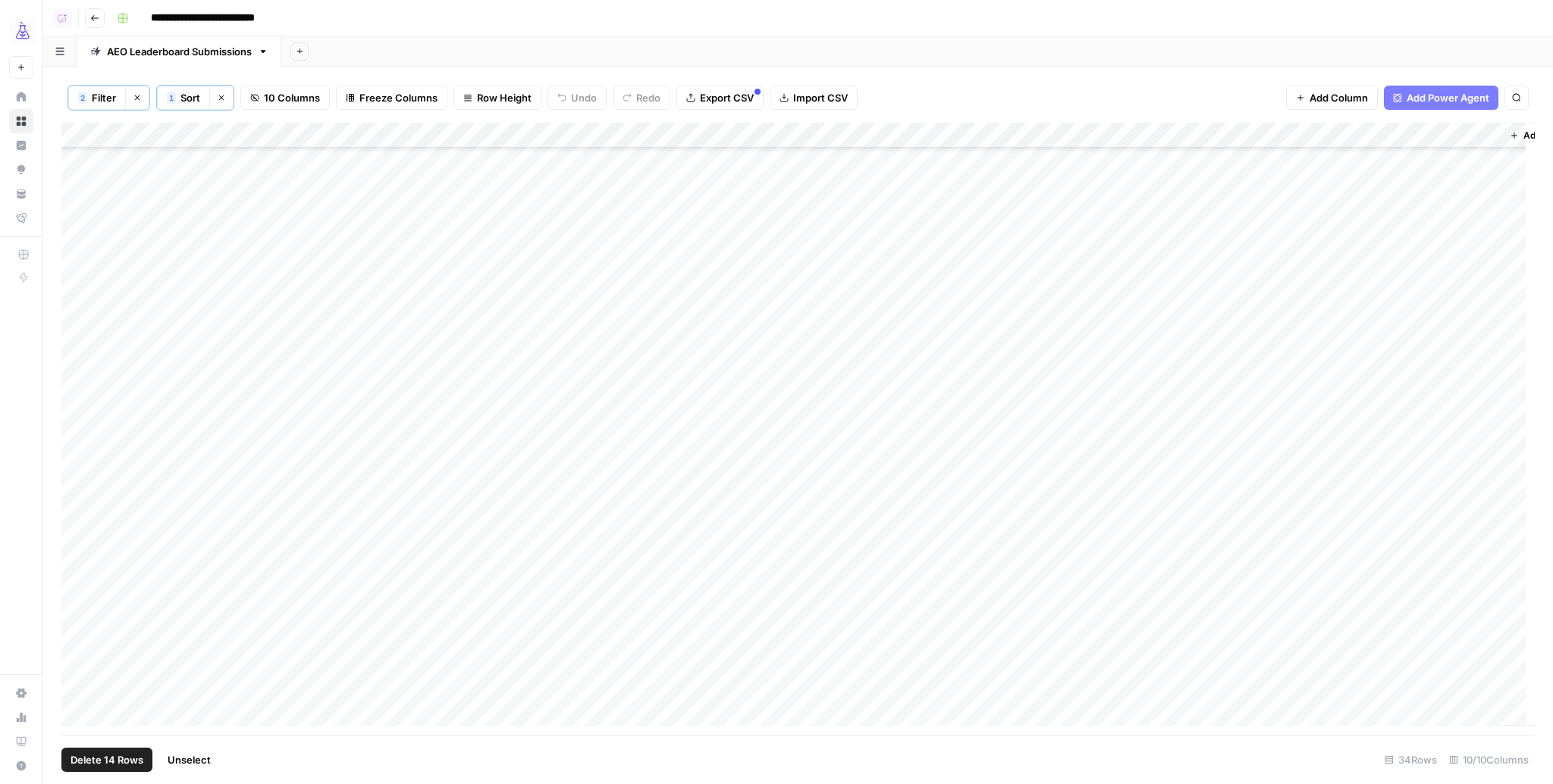
click at [77, 567] on div "Add Column" at bounding box center [798, 429] width 1473 height 613
click at [75, 614] on div "Add Column" at bounding box center [798, 429] width 1473 height 613
click at [77, 688] on div "Add Column" at bounding box center [798, 429] width 1473 height 613
click at [75, 717] on div "Add Column" at bounding box center [798, 429] width 1473 height 613
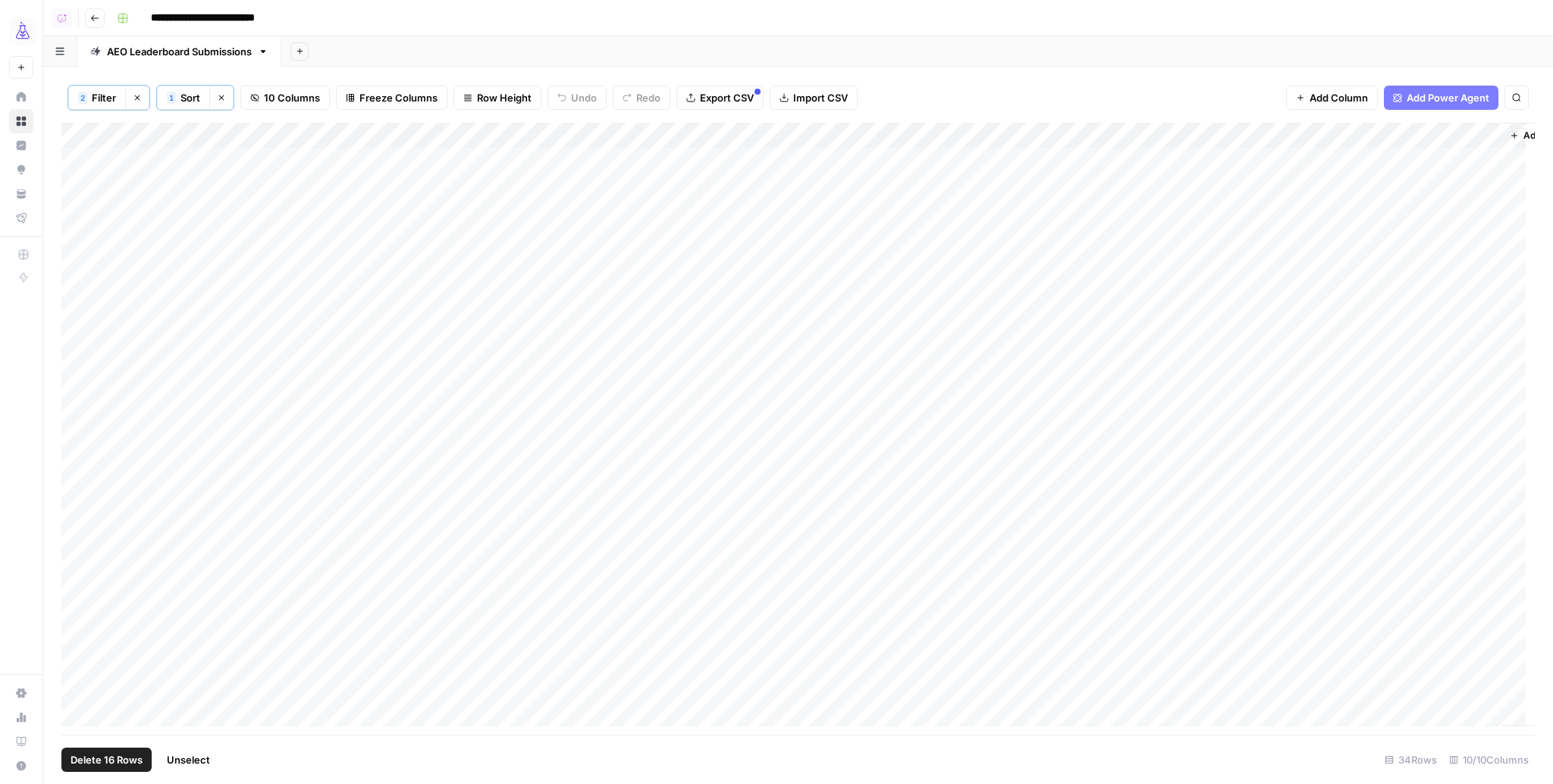
scroll to position [0, 0]
click at [1185, 133] on div "Add Column" at bounding box center [798, 429] width 1473 height 613
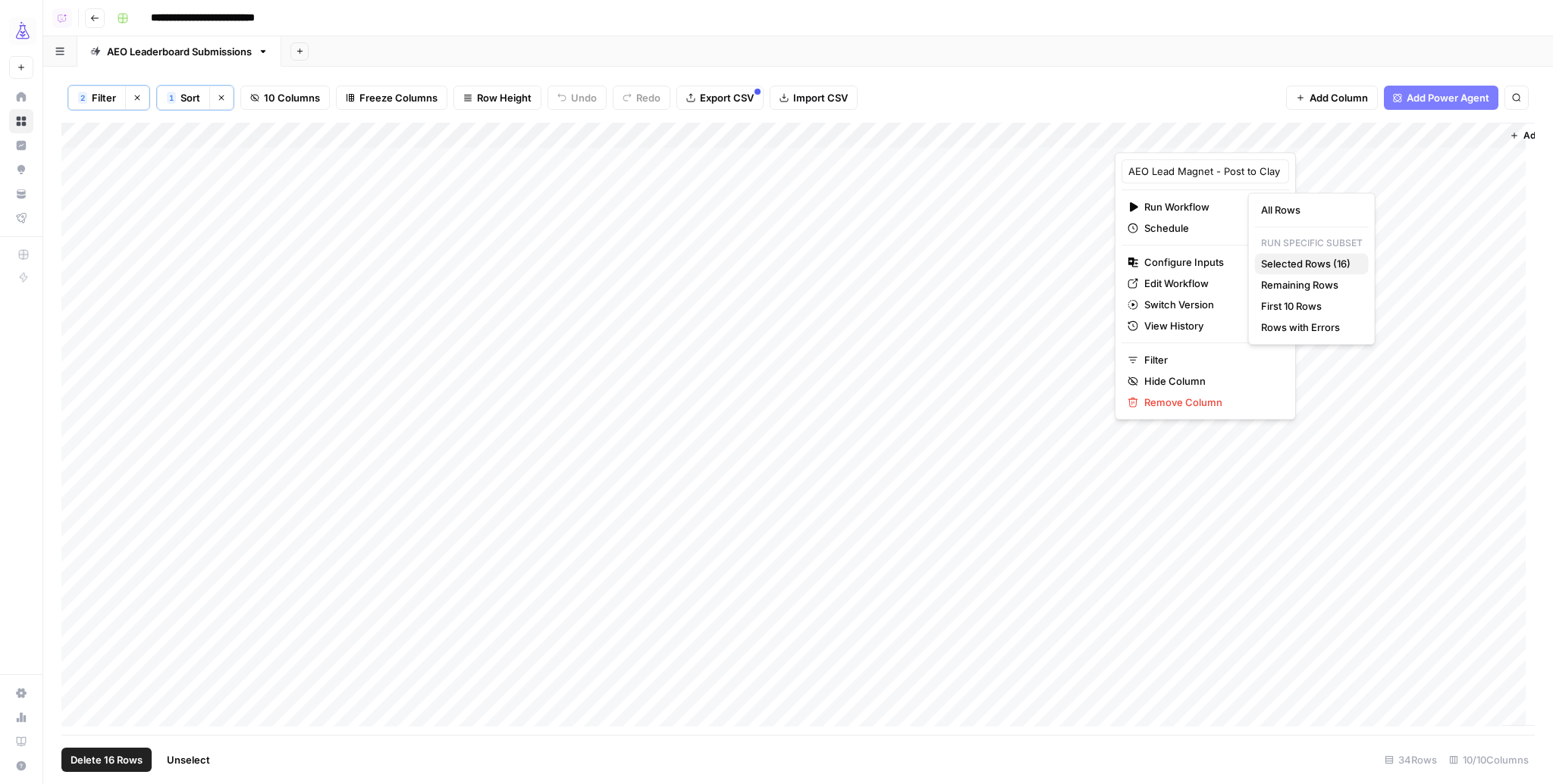
click at [1311, 265] on span "Selected Rows (16)" at bounding box center [1308, 263] width 95 height 15
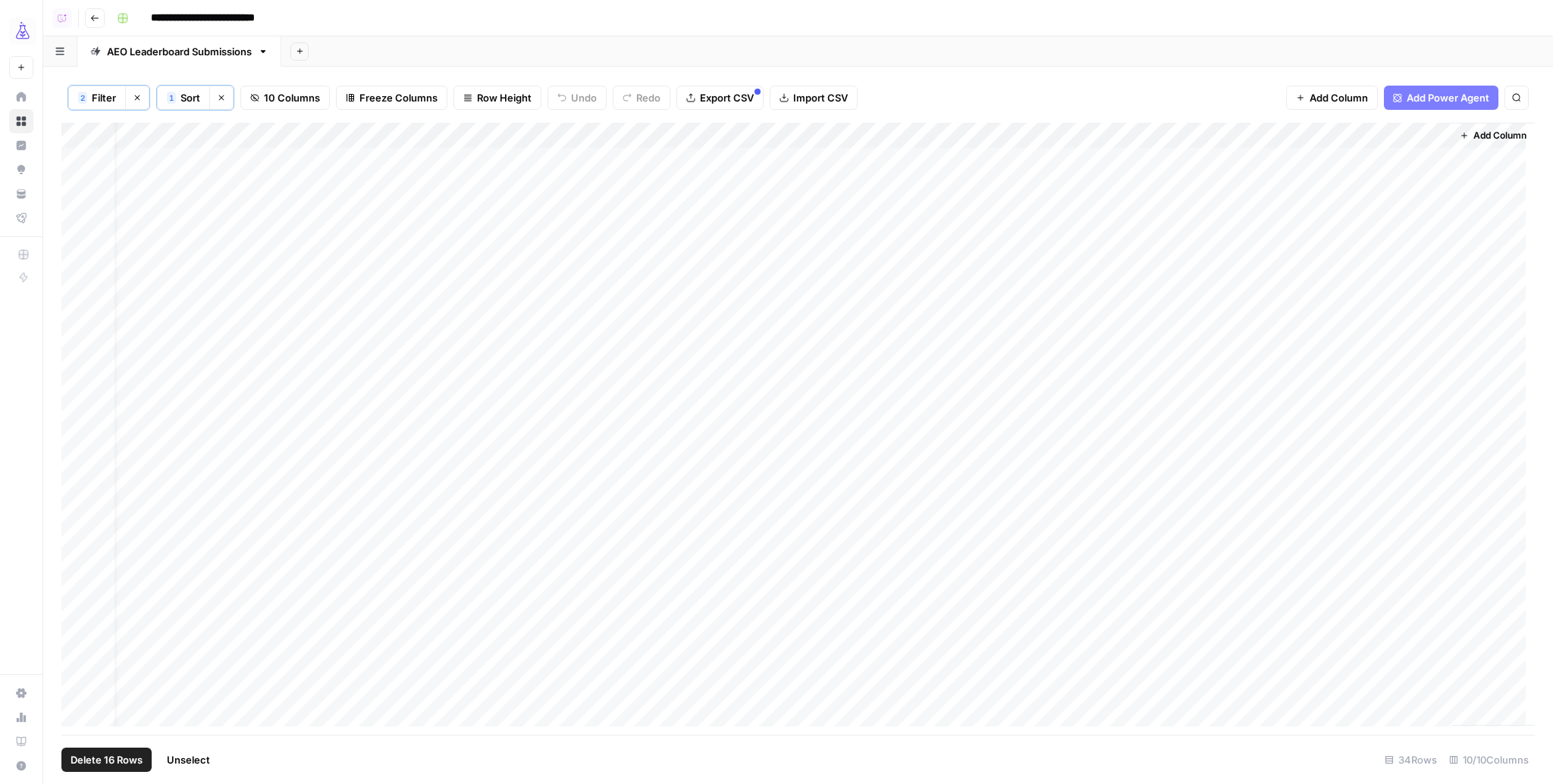
scroll to position [0, 60]
